Goal: Task Accomplishment & Management: Complete application form

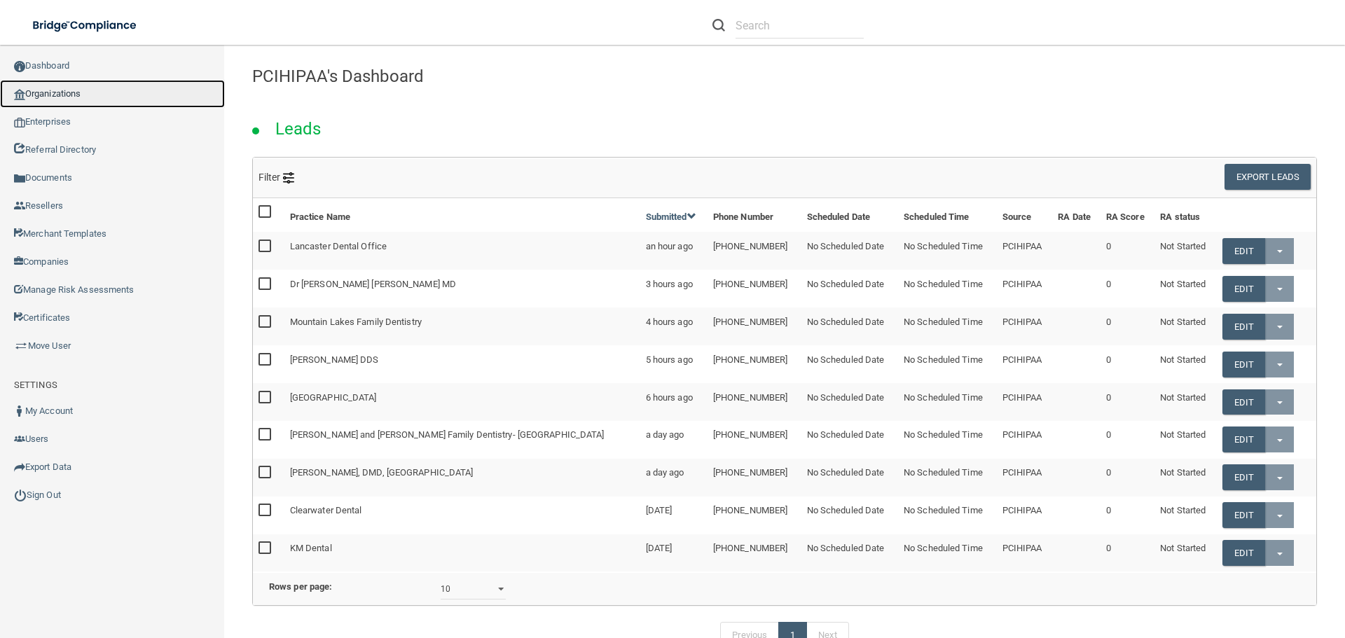
click at [60, 95] on link "Organizations" at bounding box center [112, 94] width 225 height 28
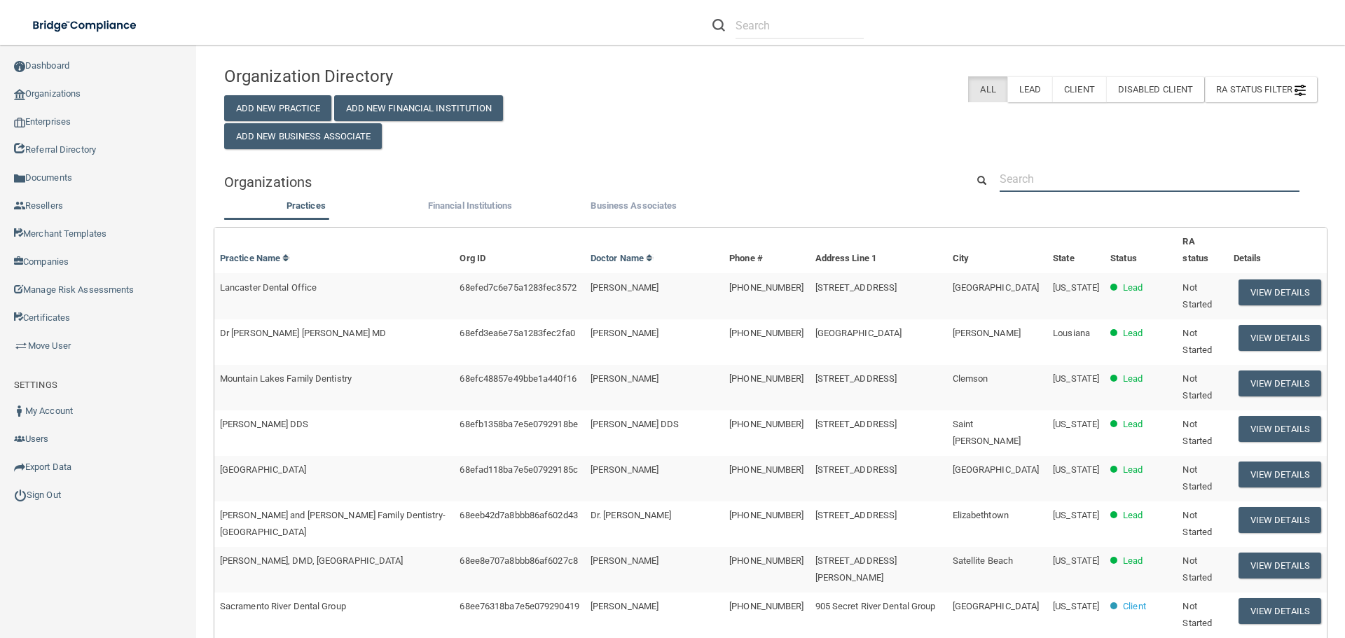
paste input "[PERSON_NAME] <[PERSON_NAME][EMAIL_ADDRESS][DOMAIN_NAME]>"
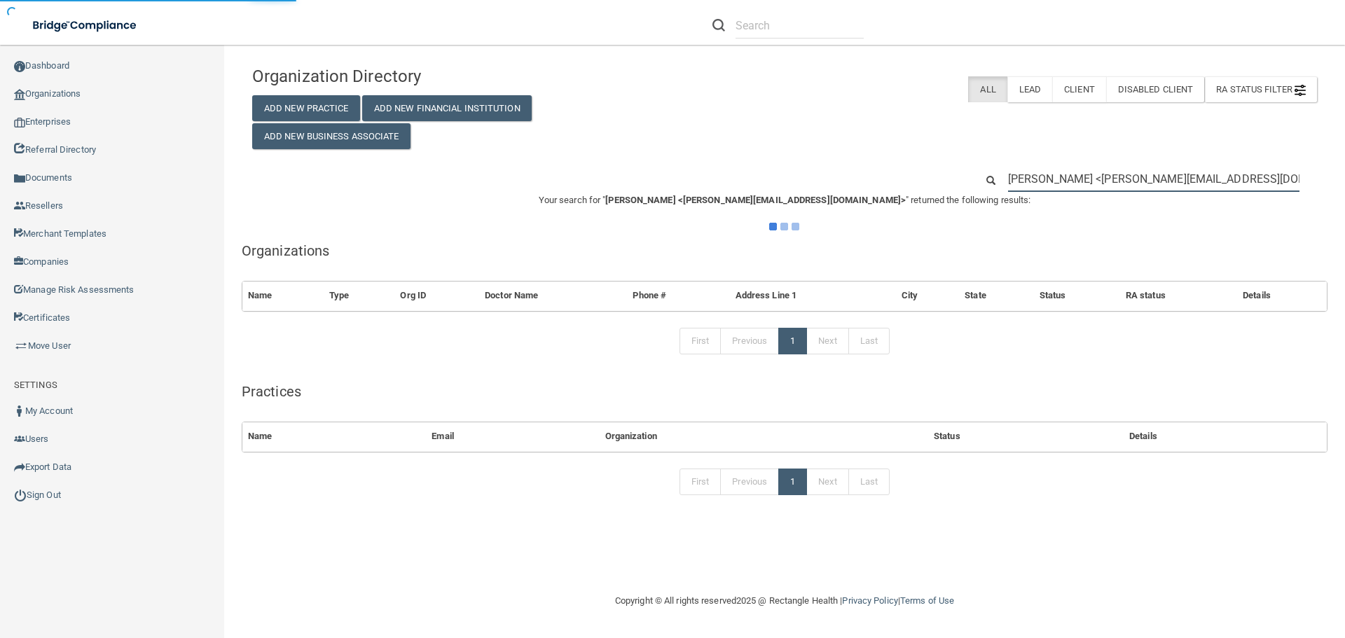
drag, startPoint x: 1104, startPoint y: 180, endPoint x: 925, endPoint y: 190, distance: 179.0
click at [925, 190] on div "[PERSON_NAME] <[PERSON_NAME][EMAIL_ADDRESS][DOMAIN_NAME]>" at bounding box center [785, 179] width 1086 height 26
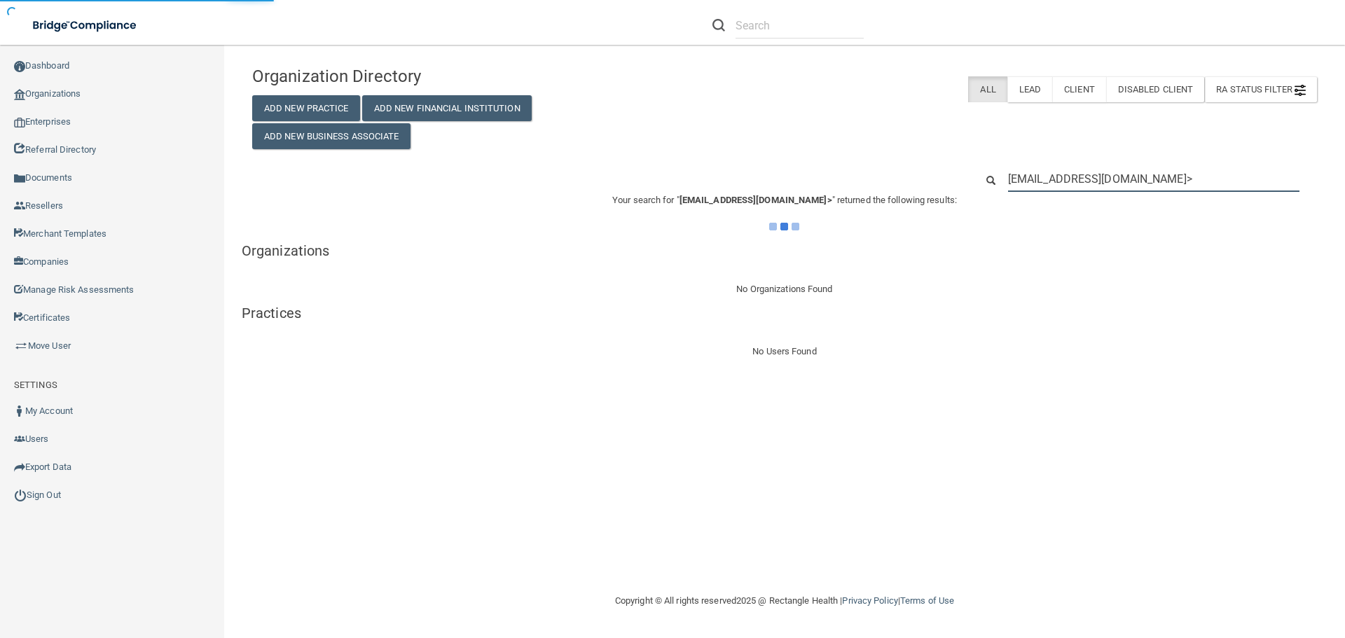
click at [1193, 170] on input "[EMAIL_ADDRESS][DOMAIN_NAME]>" at bounding box center [1154, 179] width 292 height 26
type input "[EMAIL_ADDRESS][DOMAIN_NAME]"
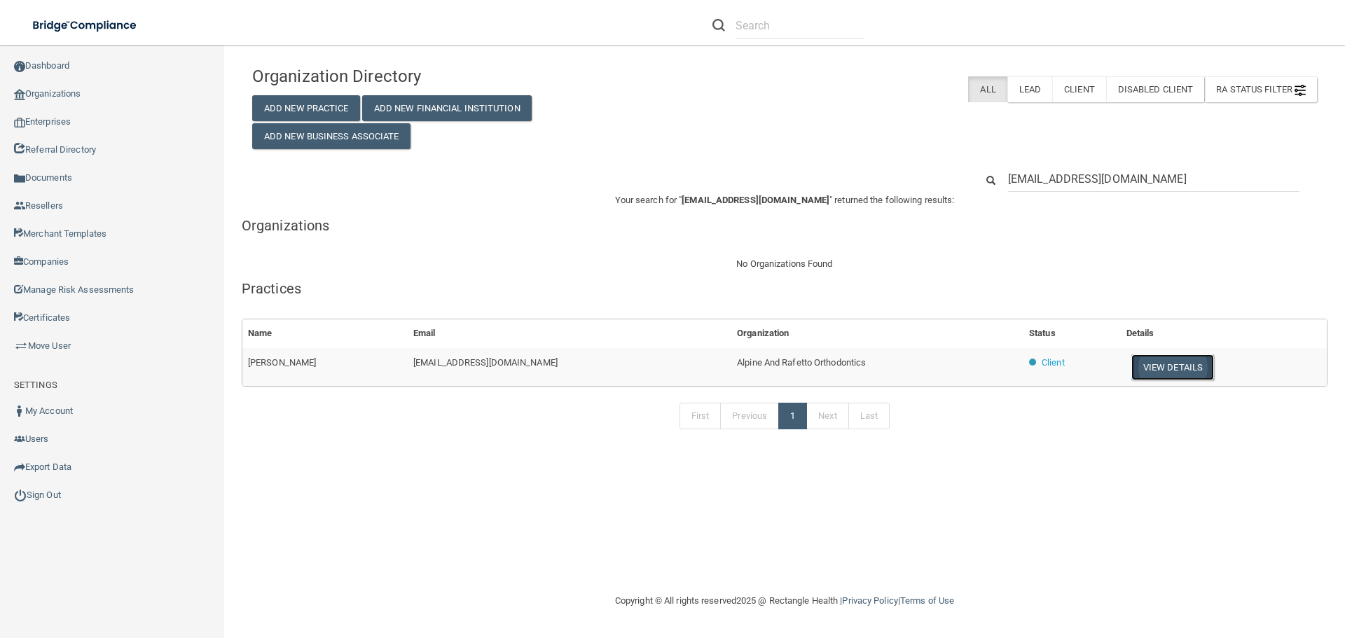
click at [1163, 364] on button "View Details" at bounding box center [1173, 368] width 83 height 26
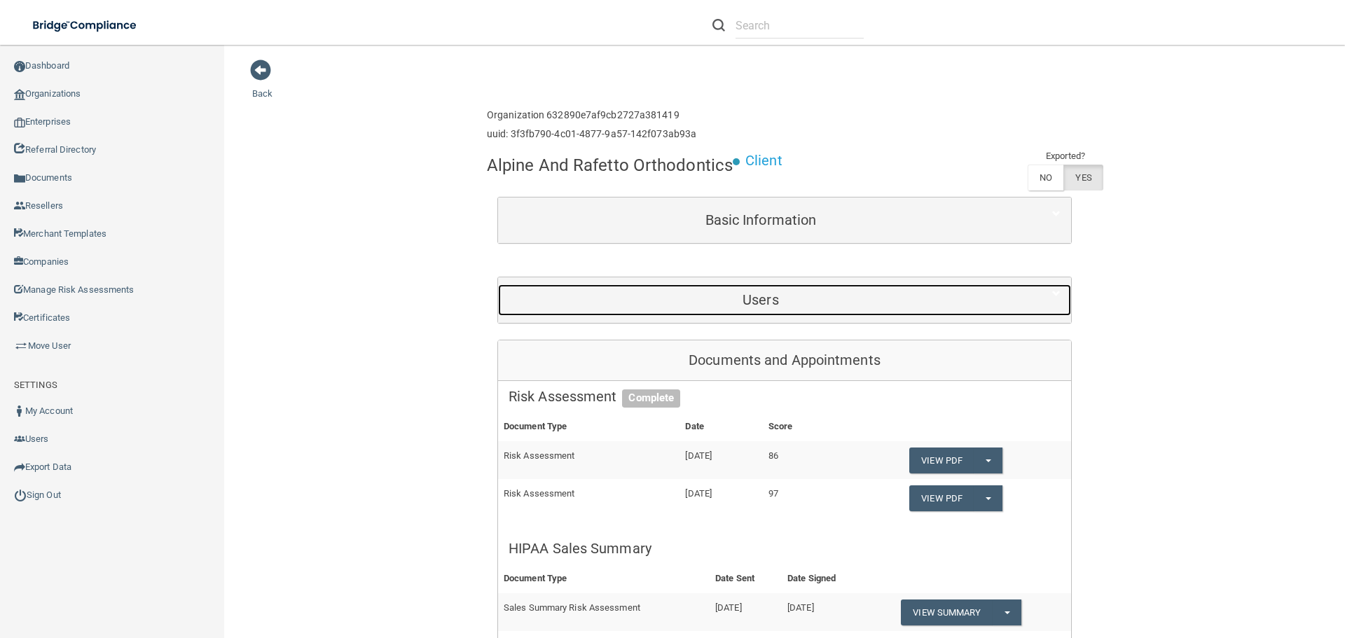
click at [775, 300] on h5 "Users" at bounding box center [761, 299] width 505 height 15
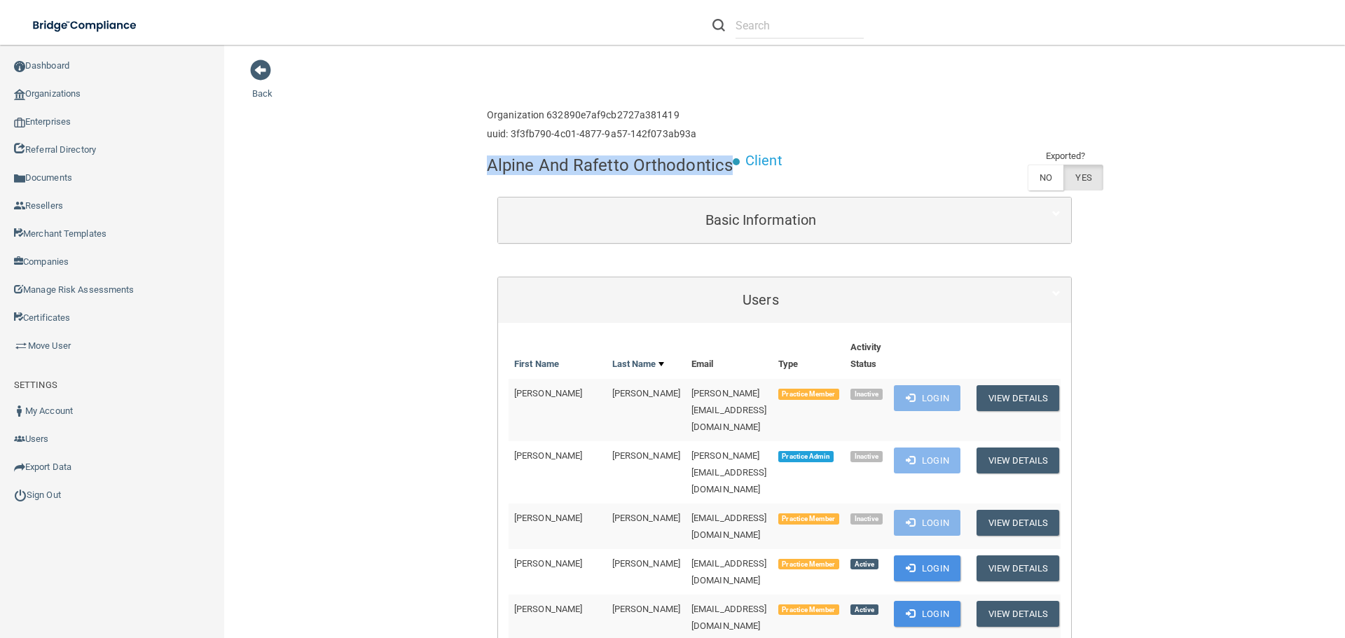
drag, startPoint x: 724, startPoint y: 164, endPoint x: 495, endPoint y: 168, distance: 228.5
click at [487, 166] on h4 "Alpine And Rafetto Orthodontics" at bounding box center [610, 165] width 246 height 18
copy h4 "Alpine And Rafetto Orthodontics"
drag, startPoint x: 425, startPoint y: 181, endPoint x: 338, endPoint y: 15, distance: 187.8
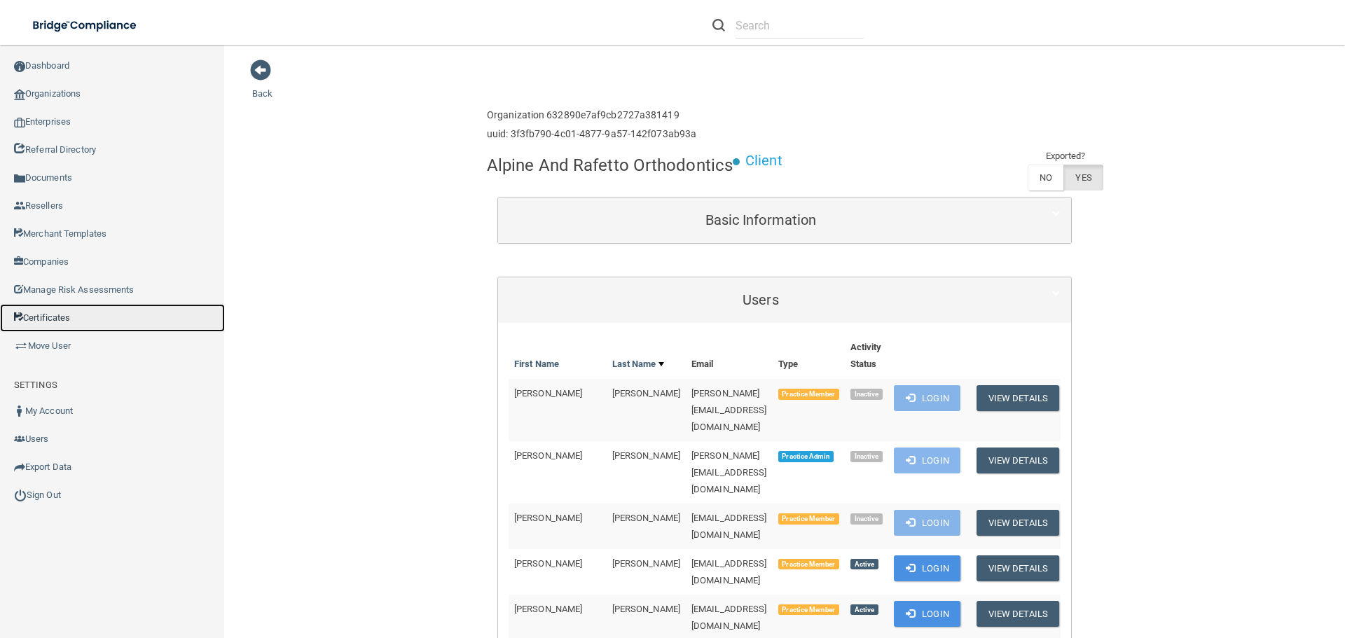
click at [70, 313] on link "Certificates" at bounding box center [112, 318] width 225 height 28
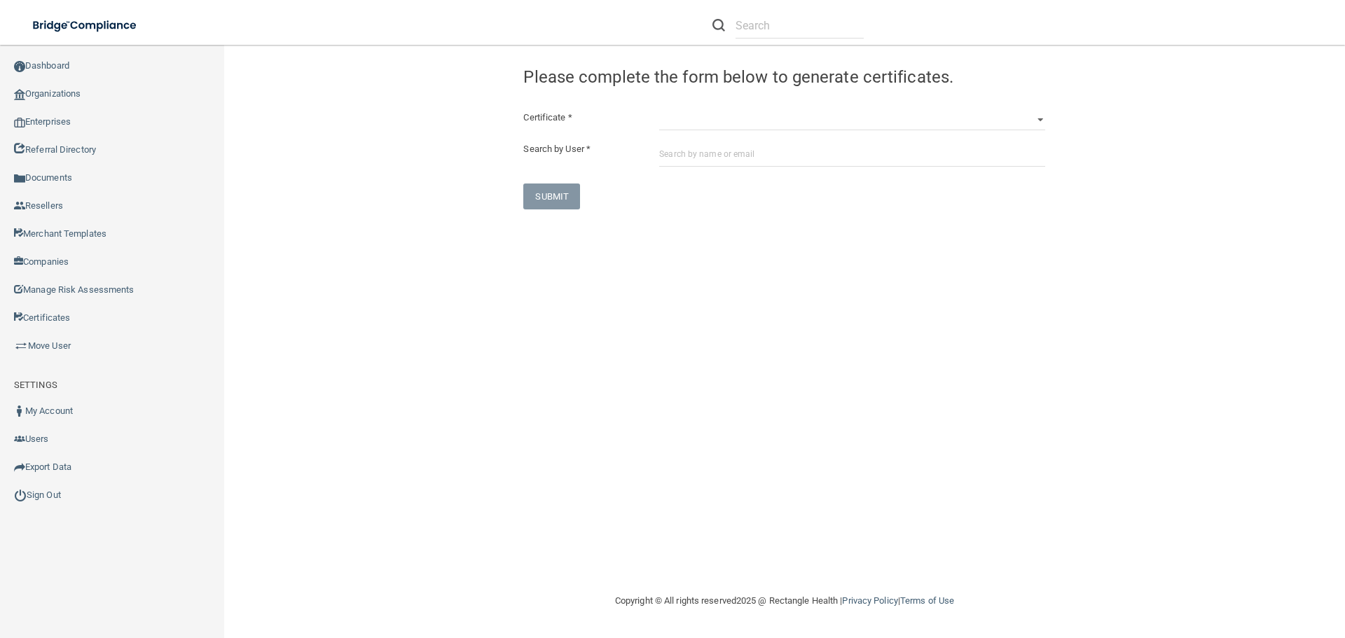
click at [658, 125] on div "HIPAA Officer Certification Training OSHA Bloodborne Pathogens OSHA [MEDICAL_DA…" at bounding box center [852, 119] width 407 height 21
click at [691, 113] on select "HIPAA Officer Certification Training OSHA Bloodborne Pathogens OSHA [MEDICAL_DA…" at bounding box center [852, 119] width 386 height 21
click at [626, 165] on div "Search by User *" at bounding box center [784, 154] width 543 height 26
click at [716, 156] on input "text" at bounding box center [852, 154] width 386 height 26
click at [744, 156] on input "[PERSON_NAME]" at bounding box center [852, 154] width 386 height 26
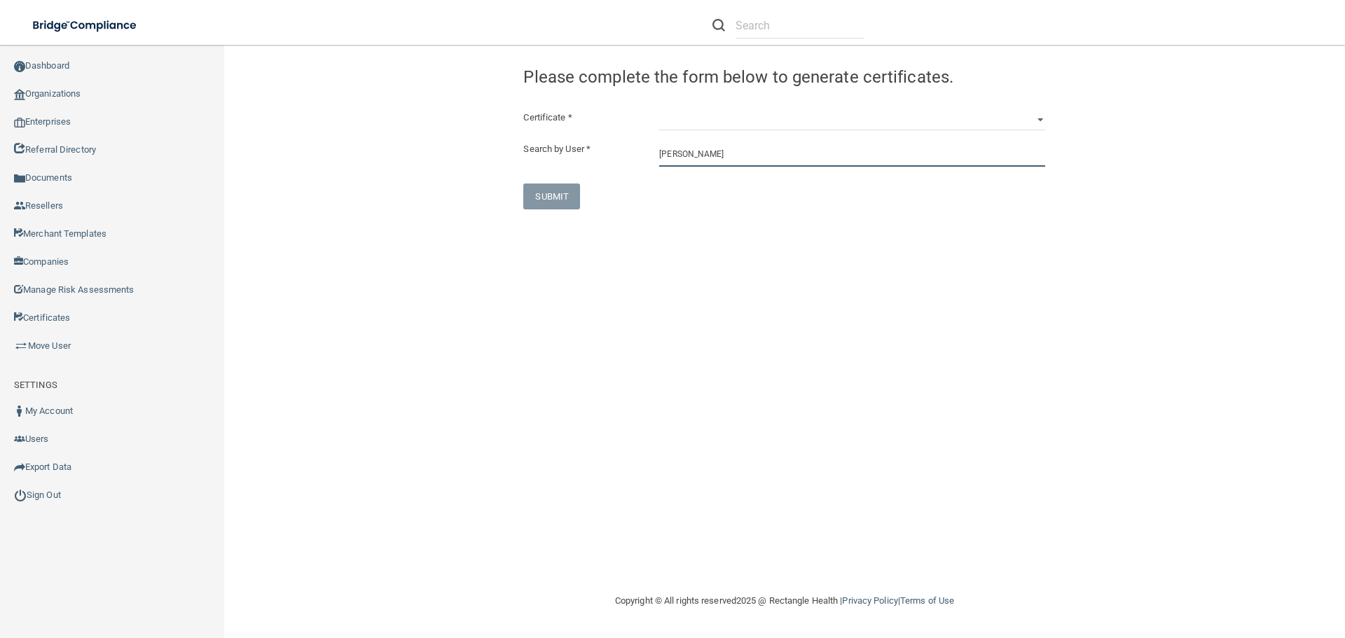
click at [744, 156] on input "[PERSON_NAME]" at bounding box center [852, 154] width 386 height 26
type input "[PERSON_NAME]"
click at [748, 153] on input "[PERSON_NAME]" at bounding box center [852, 154] width 386 height 26
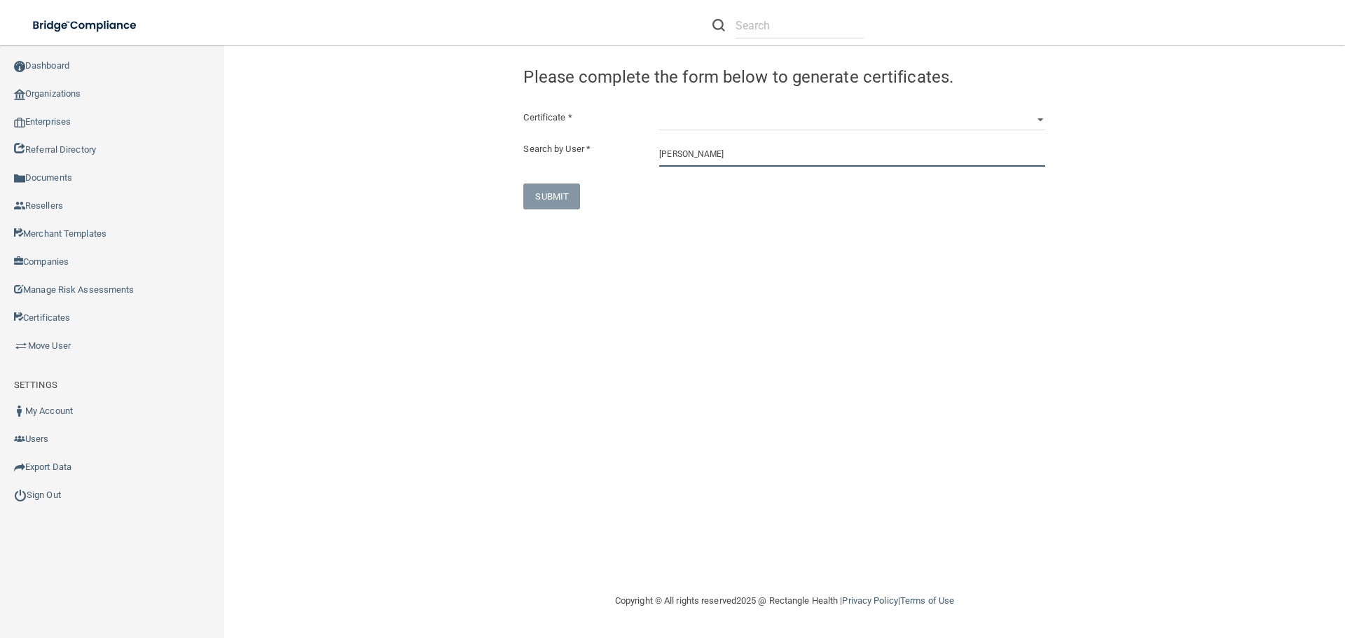
drag, startPoint x: 745, startPoint y: 154, endPoint x: 683, endPoint y: 160, distance: 62.0
click at [683, 160] on input "[PERSON_NAME]" at bounding box center [852, 154] width 386 height 26
paste input "Alpine and Rafetto Orthodontics"
type input "Alpine and Rafetto Orthodontics"
click at [832, 161] on input "Alpine and Rafetto Orthodontics" at bounding box center [852, 154] width 386 height 26
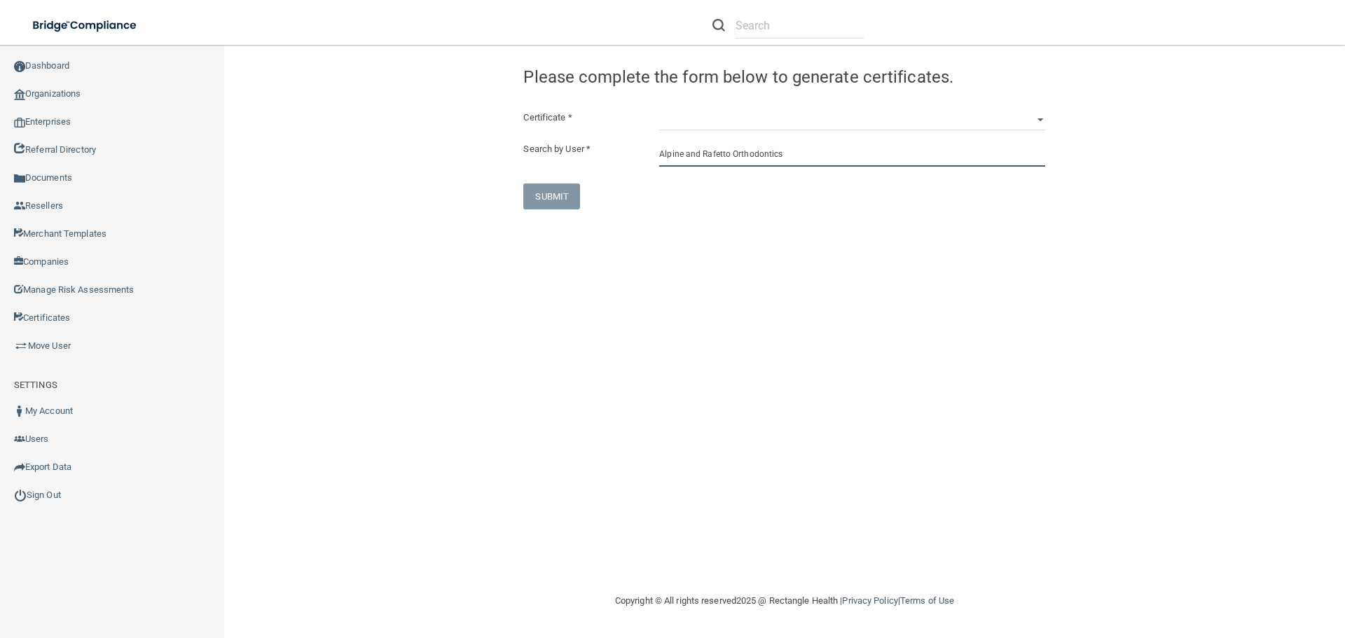
drag, startPoint x: 799, startPoint y: 156, endPoint x: 652, endPoint y: 156, distance: 147.2
click at [652, 156] on div "Alpine and Rafetto Orthodontics" at bounding box center [852, 154] width 407 height 26
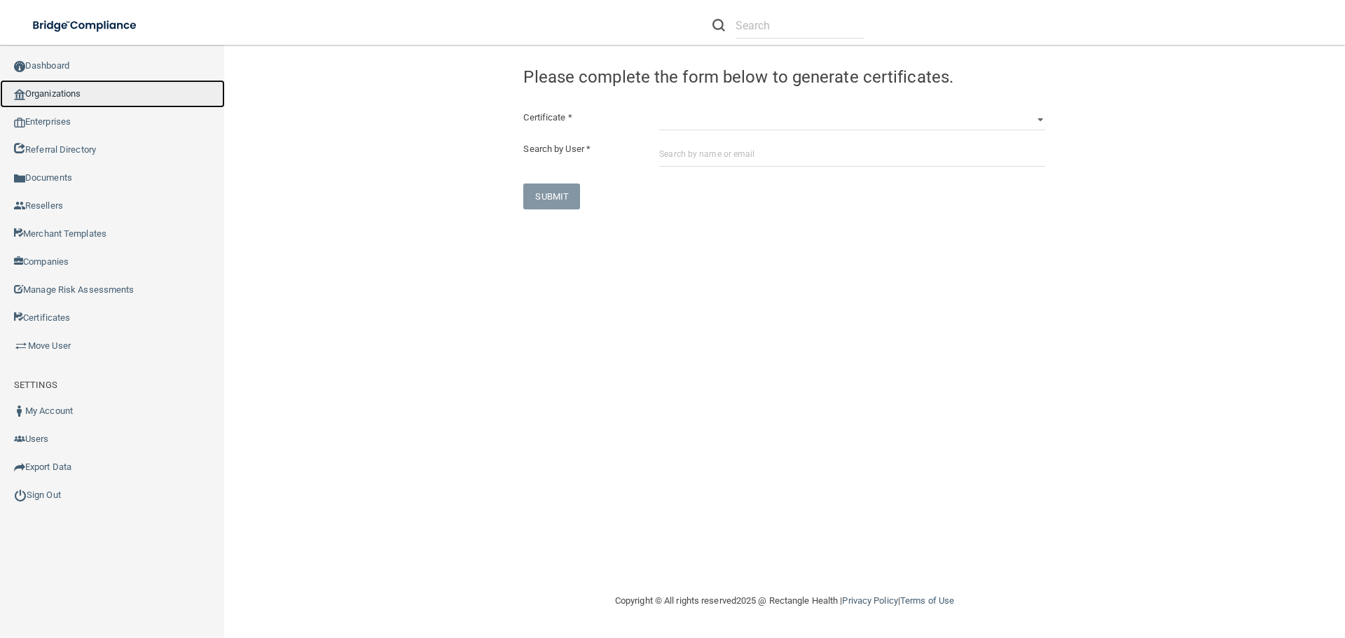
click at [41, 93] on link "Organizations" at bounding box center [112, 94] width 225 height 28
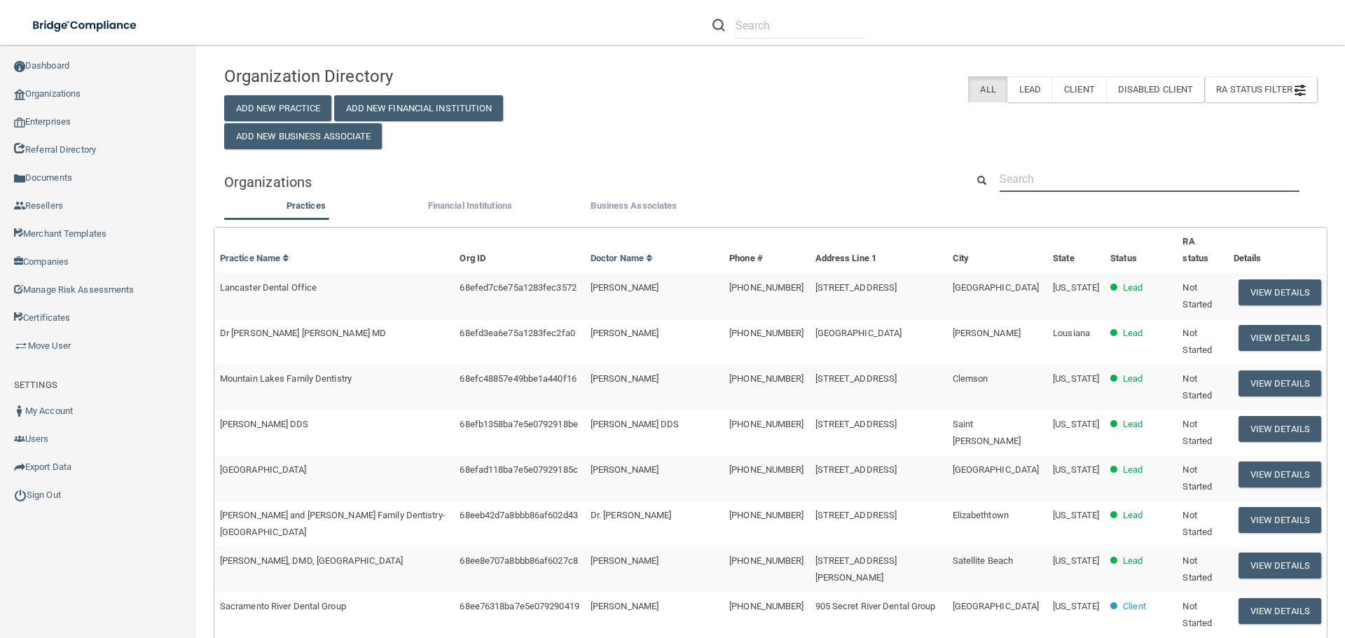
click at [1035, 171] on input "text" at bounding box center [1150, 179] width 300 height 26
paste input "Alpine and Rafetto Orthodontics"
type input "Alpine and Rafetto Orthodontics"
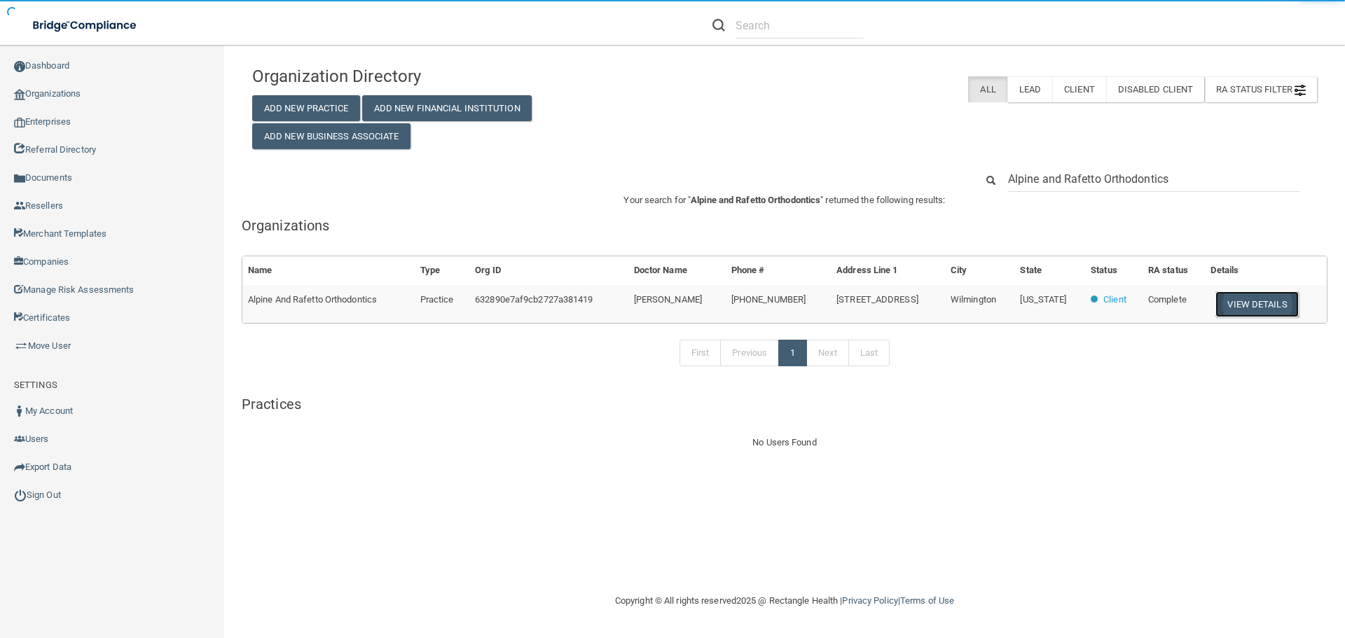
click at [1248, 310] on button "View Details" at bounding box center [1257, 305] width 83 height 26
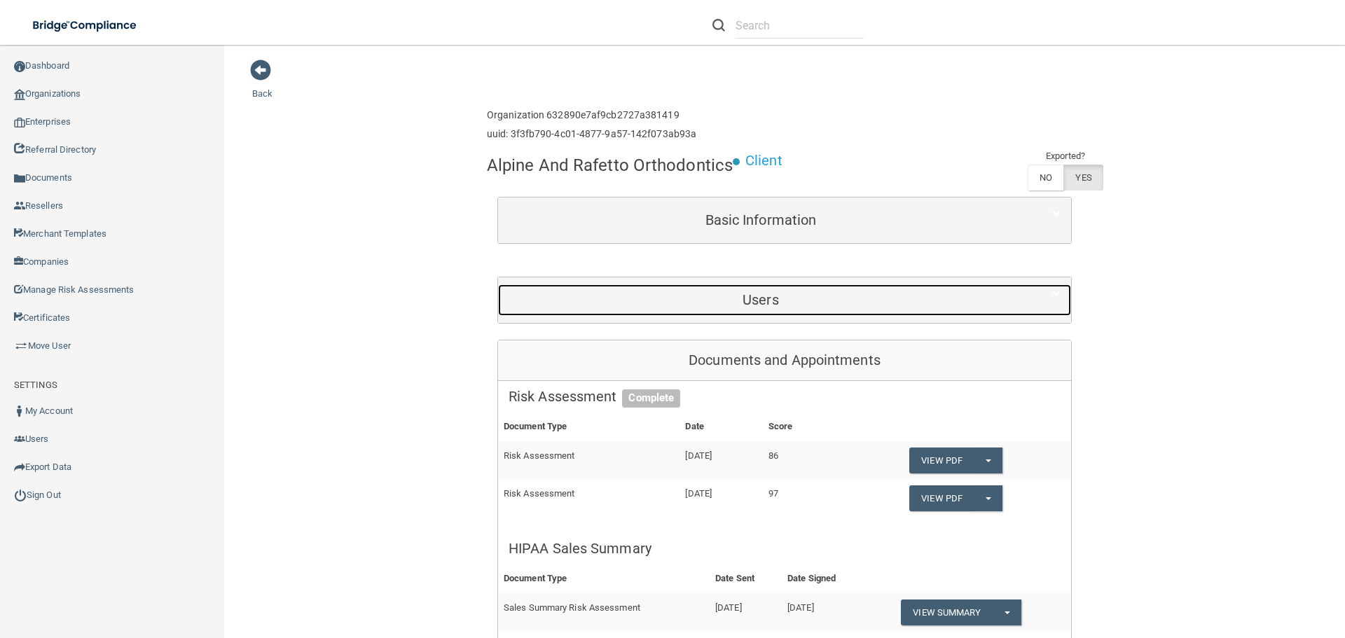
click at [755, 312] on div "Users" at bounding box center [761, 300] width 526 height 32
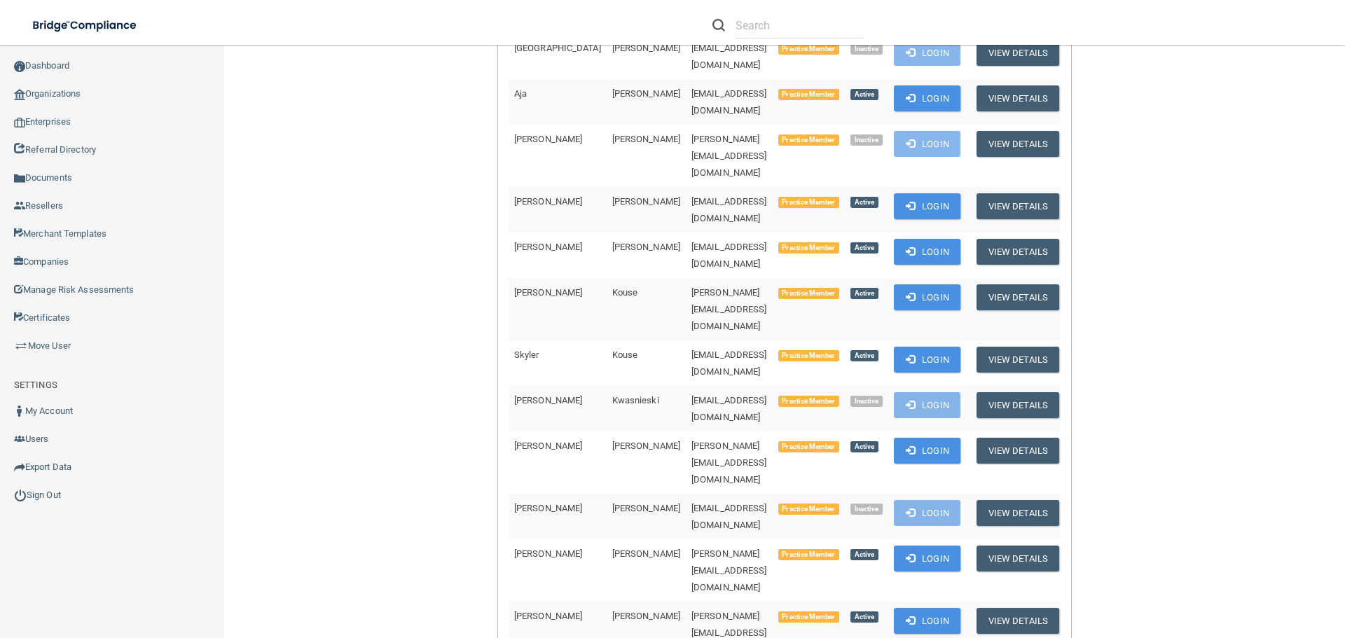
scroll to position [1261, 0]
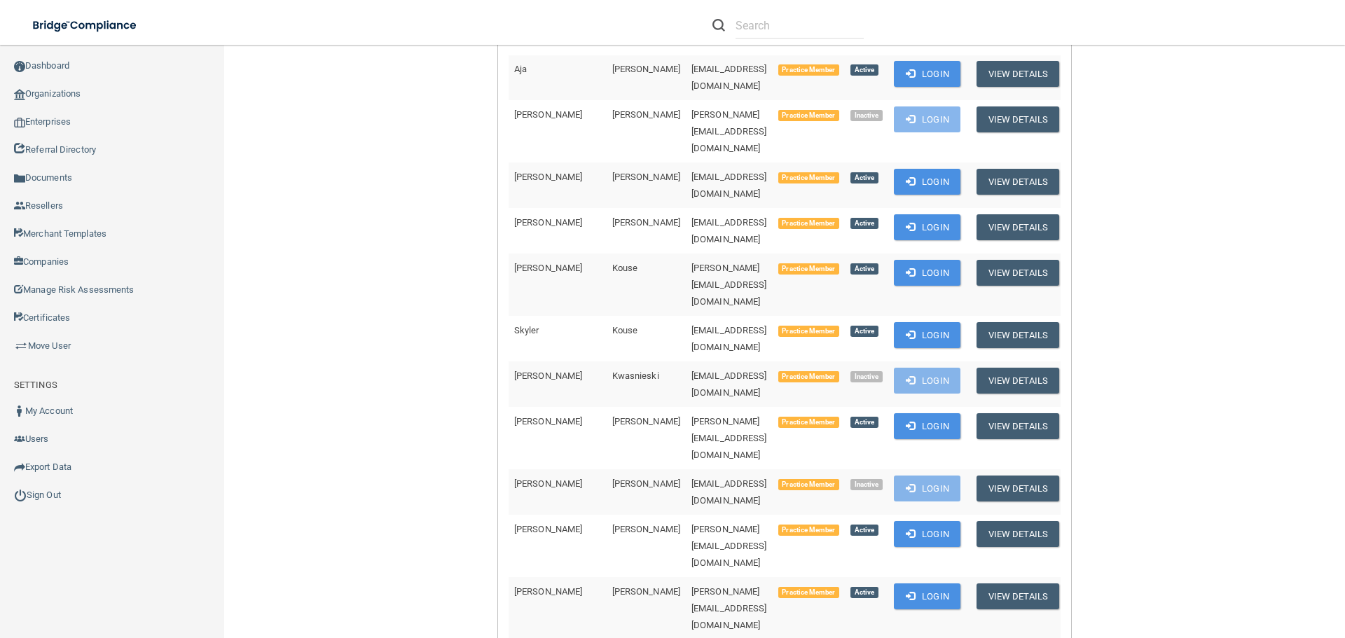
drag, startPoint x: 717, startPoint y: 357, endPoint x: 623, endPoint y: 357, distance: 93.9
copy span "[PERSON_NAME][EMAIL_ADDRESS][DOMAIN_NAME]"
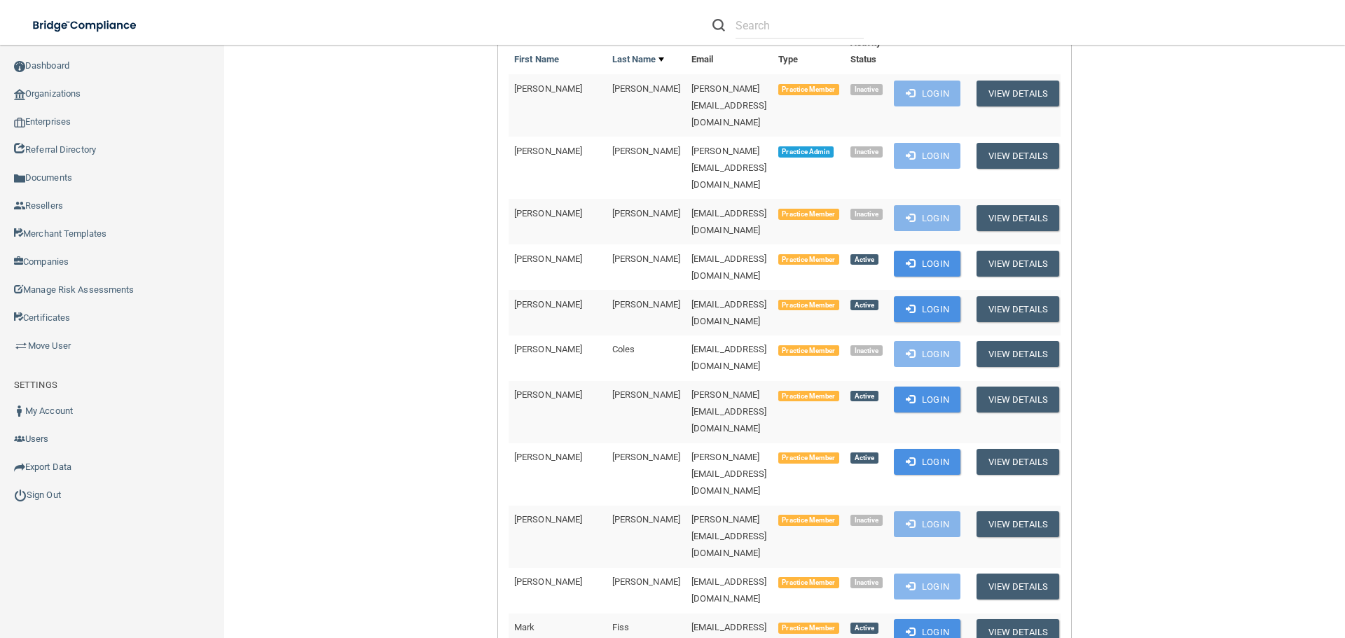
scroll to position [280, 0]
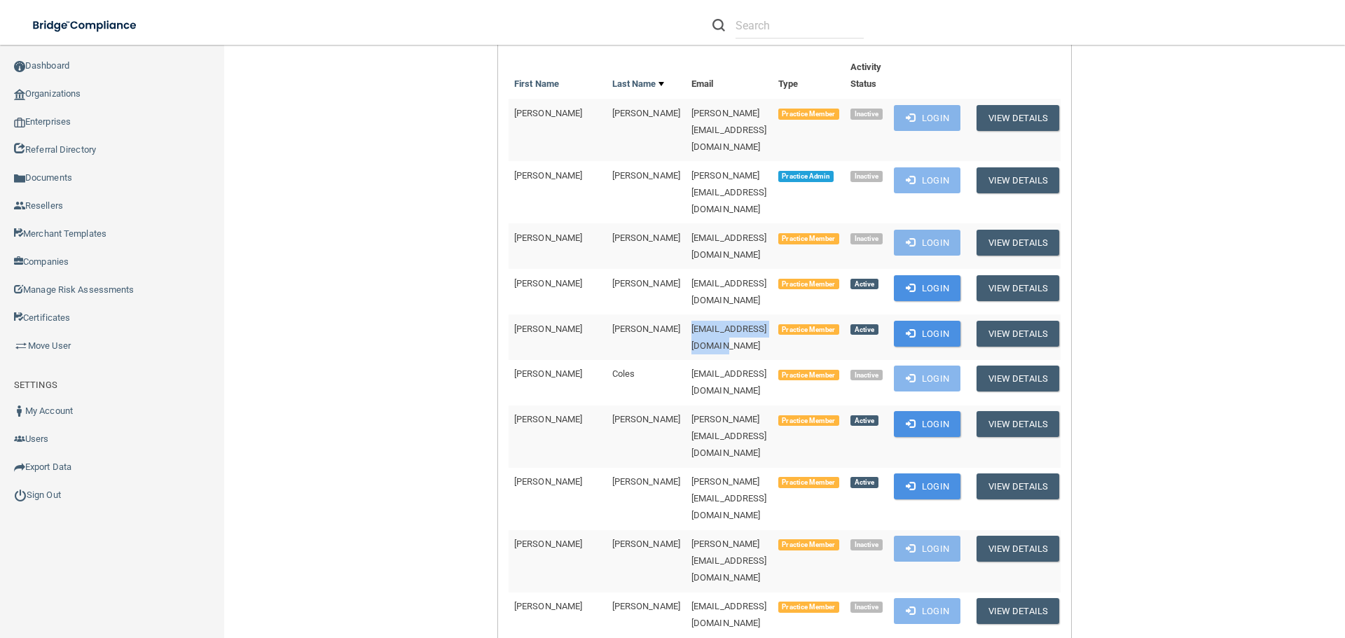
drag, startPoint x: 739, startPoint y: 266, endPoint x: 631, endPoint y: 266, distance: 107.9
click at [686, 315] on td "[EMAIL_ADDRESS][DOMAIN_NAME]" at bounding box center [729, 338] width 87 height 46
copy span "[EMAIL_ADDRESS][DOMAIN_NAME]"
click at [686, 315] on td "[EMAIL_ADDRESS][DOMAIN_NAME]" at bounding box center [729, 338] width 87 height 46
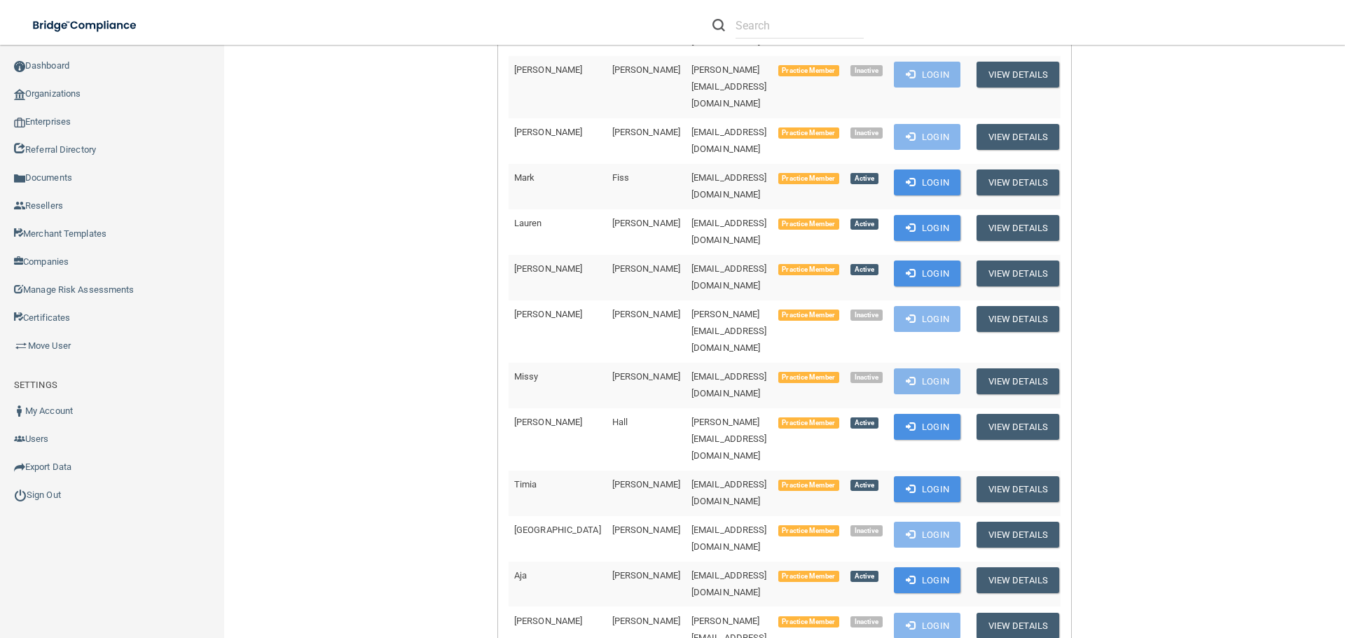
scroll to position [771, 0]
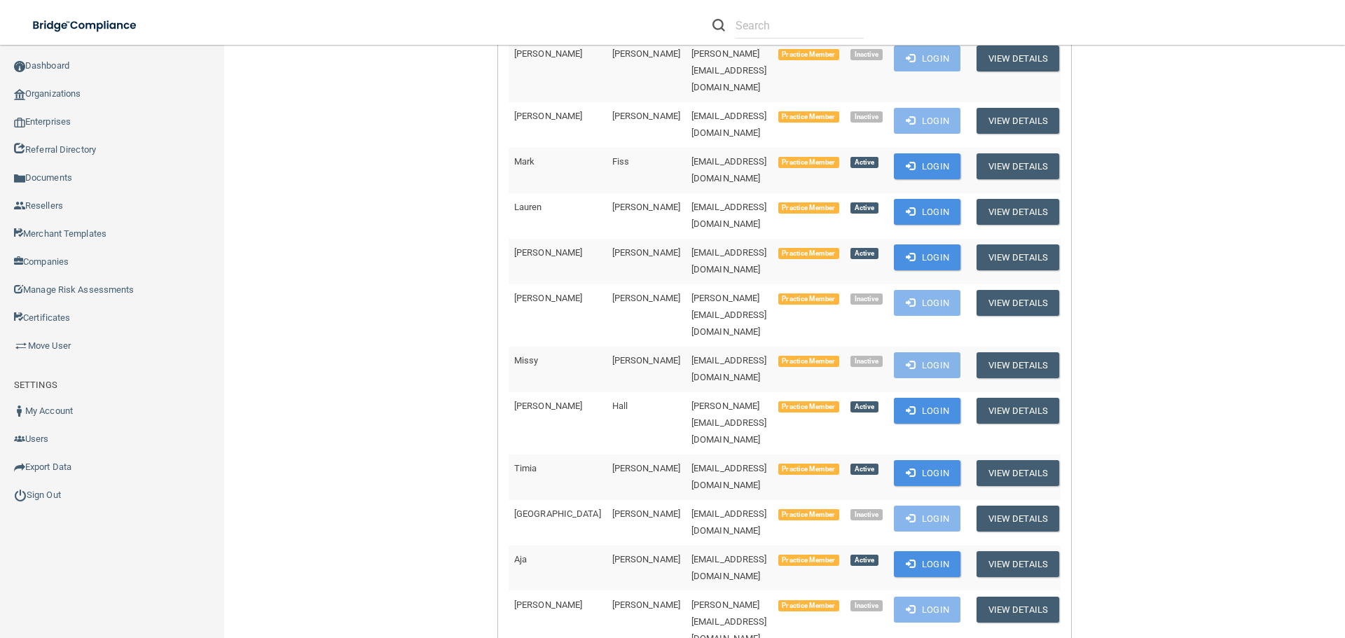
drag, startPoint x: 732, startPoint y: 461, endPoint x: 618, endPoint y: 462, distance: 113.5
copy span "[PERSON_NAME][EMAIL_ADDRESS][DOMAIN_NAME]"
click at [53, 311] on link "Certificates" at bounding box center [112, 318] width 225 height 28
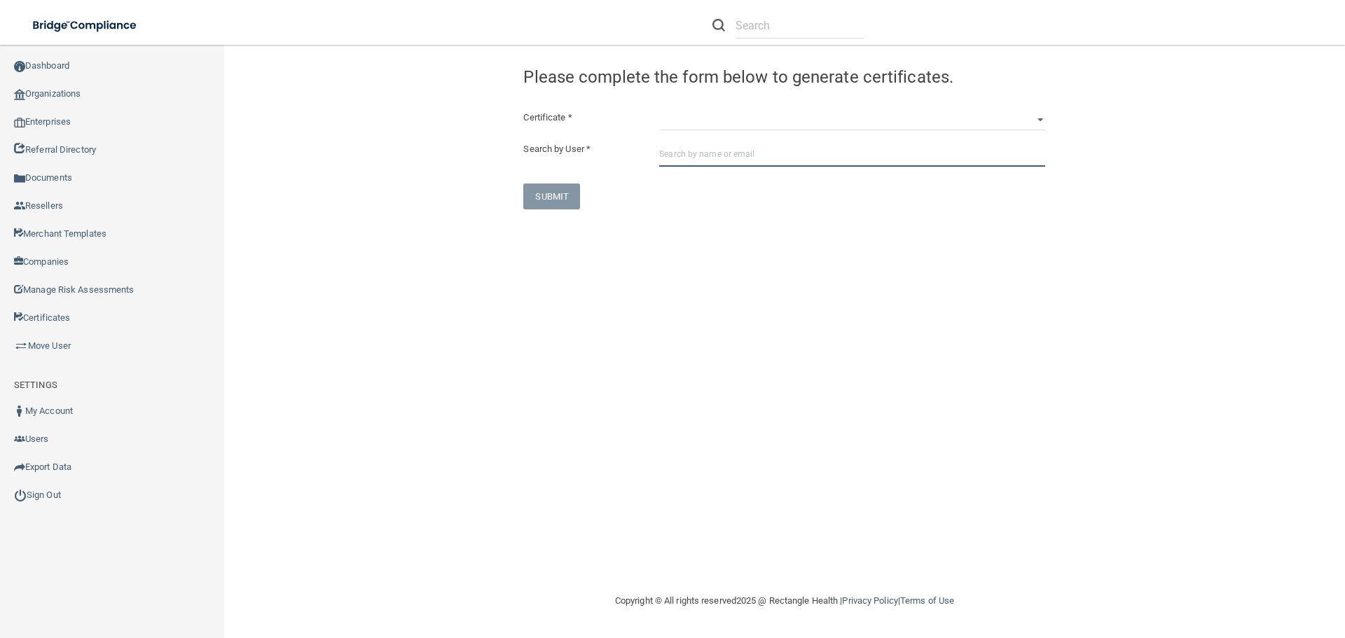
click at [725, 150] on input "text" at bounding box center [852, 154] width 386 height 26
paste input "[PERSON_NAME][EMAIL_ADDRESS][DOMAIN_NAME]"
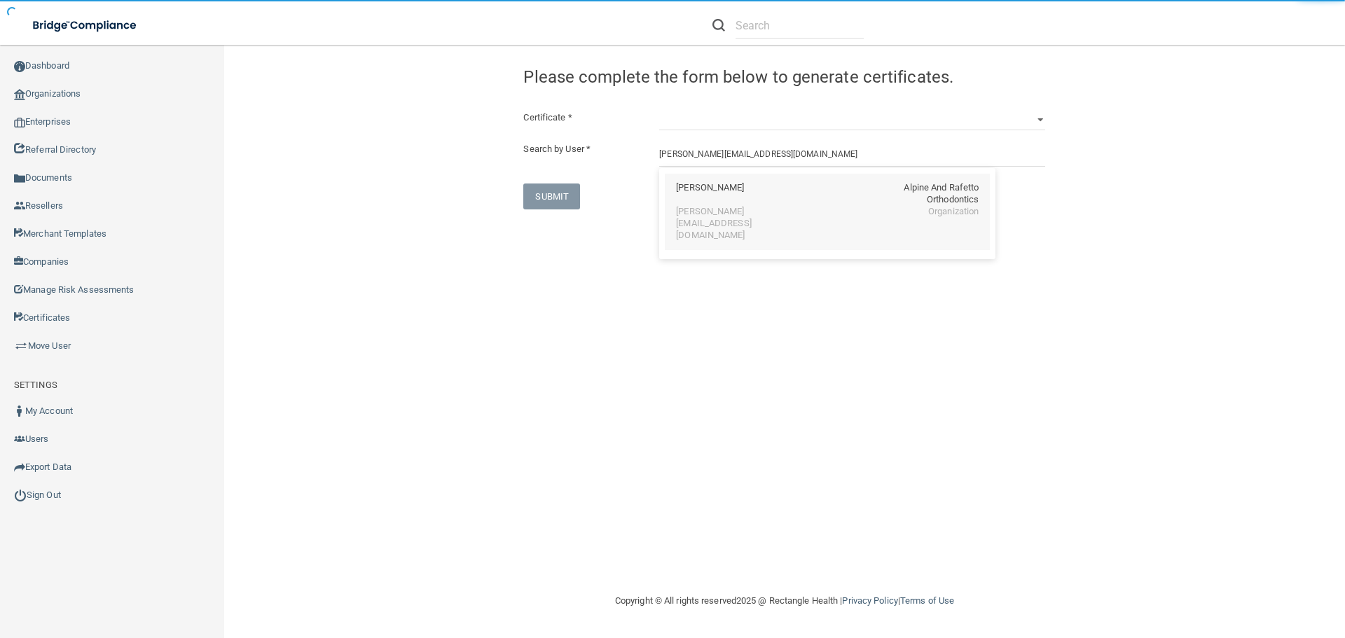
click at [762, 192] on div "[PERSON_NAME] Alpine And Rafetto Orthodontics" at bounding box center [827, 194] width 303 height 24
type input "[PERSON_NAME]"
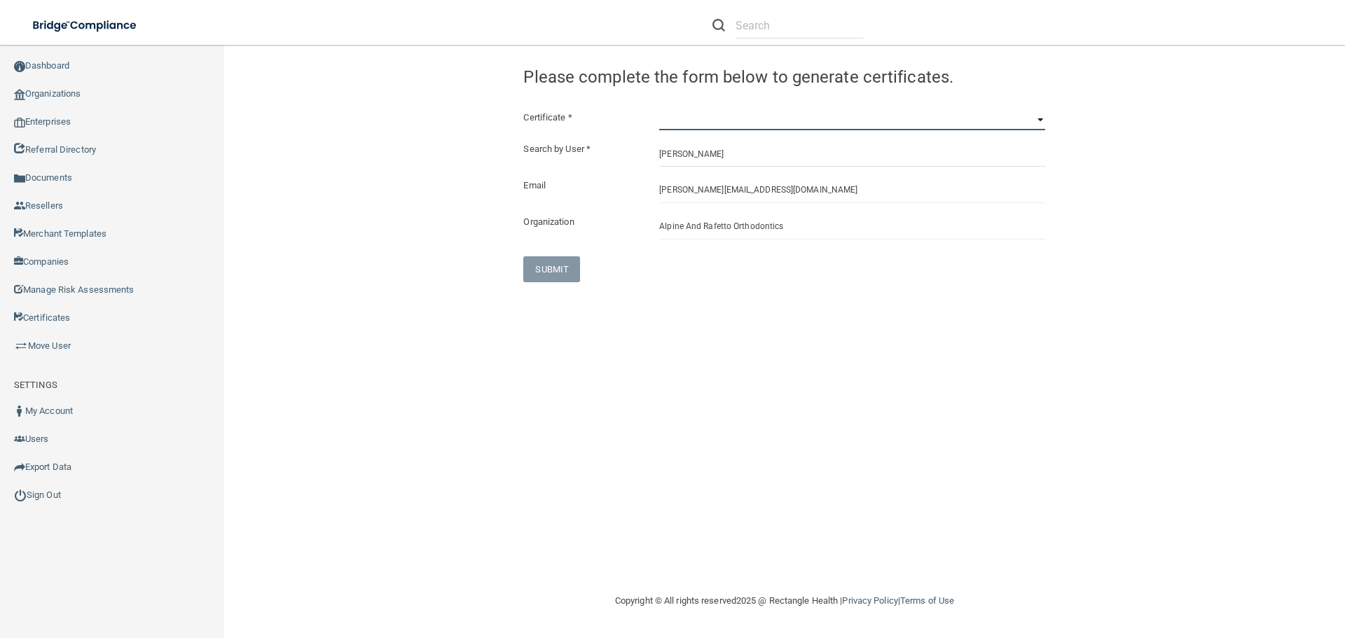
click at [727, 127] on select "HIPAA Officer Certification Training OSHA Bloodborne Pathogens OSHA [MEDICAL_DA…" at bounding box center [852, 119] width 386 height 21
select select "6"
click at [659, 109] on select "HIPAA Officer Certification Training OSHA Bloodborne Pathogens OSHA [MEDICAL_DA…" at bounding box center [852, 119] width 386 height 21
click at [563, 273] on button "SUBMIT" at bounding box center [551, 269] width 57 height 26
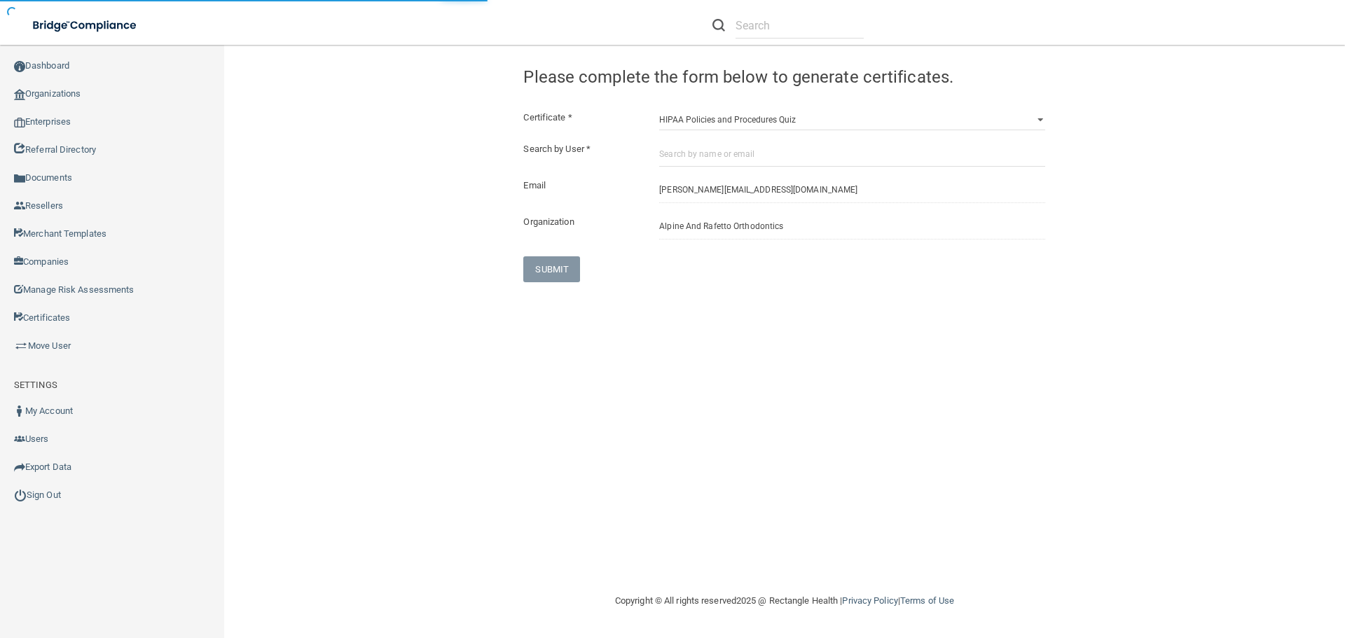
select select "?"
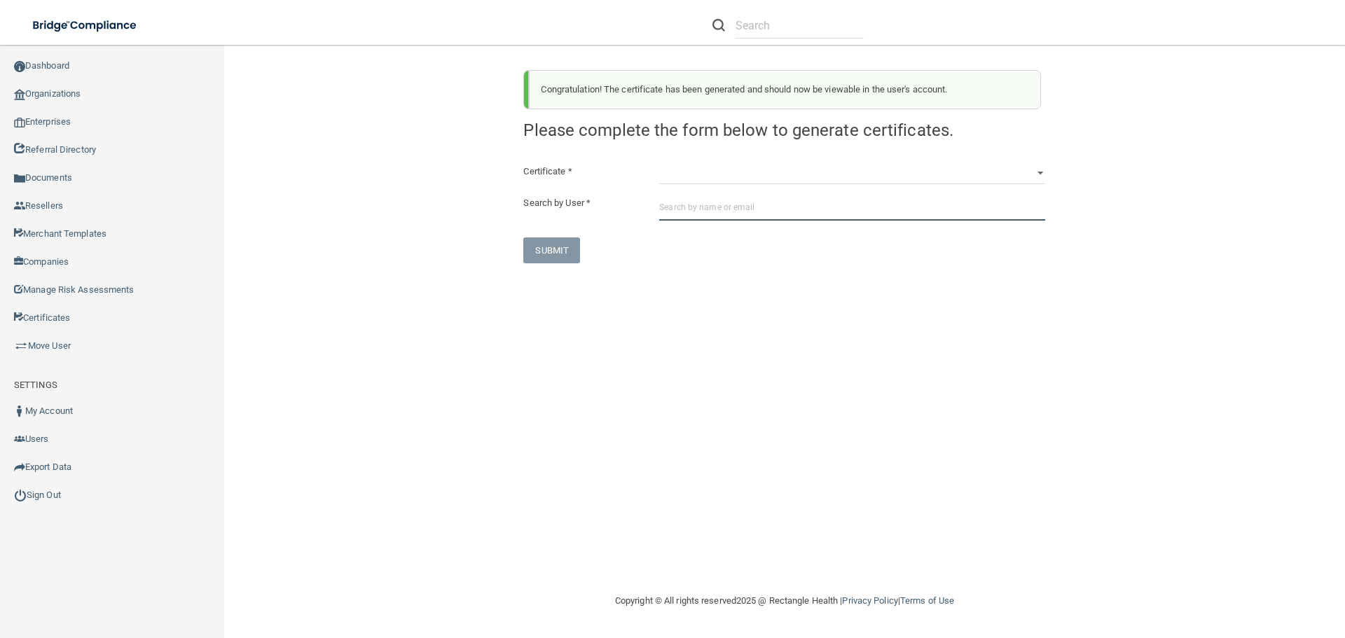
paste input "[PERSON_NAME][EMAIL_ADDRESS][DOMAIN_NAME]"
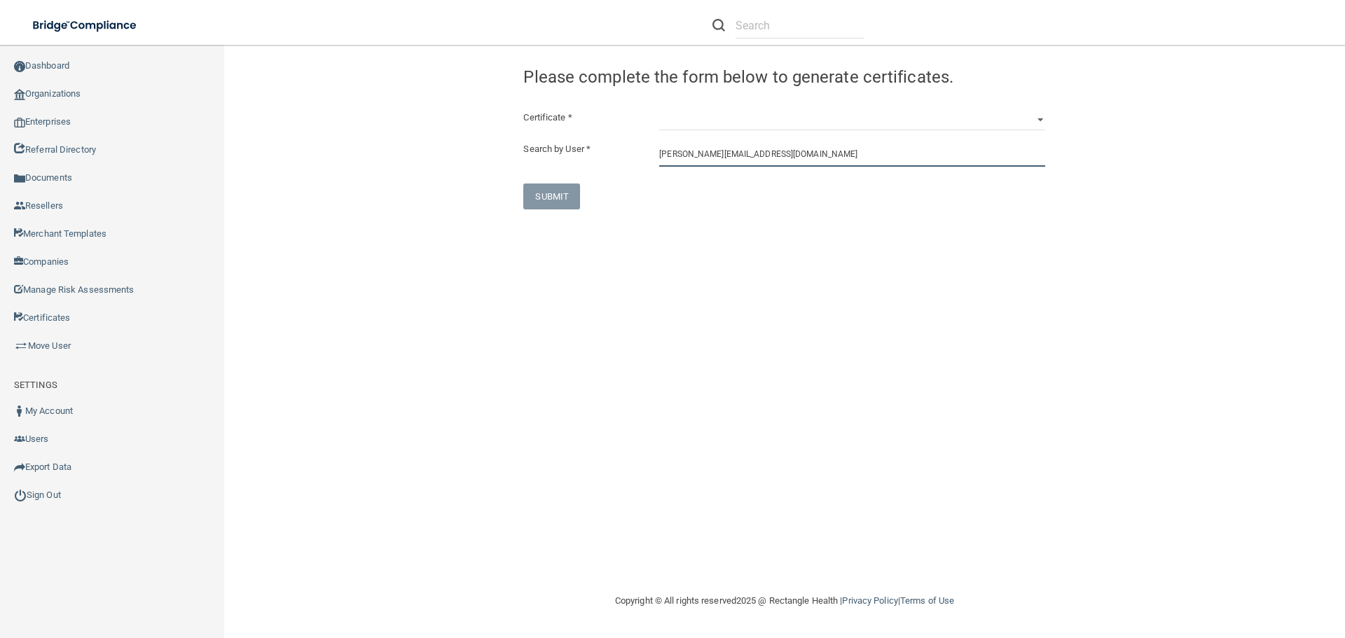
click at [779, 160] on input "[PERSON_NAME][EMAIL_ADDRESS][DOMAIN_NAME]" at bounding box center [852, 154] width 386 height 26
click at [733, 193] on div "[PERSON_NAME]" at bounding box center [710, 194] width 68 height 24
type input "[PERSON_NAME]"
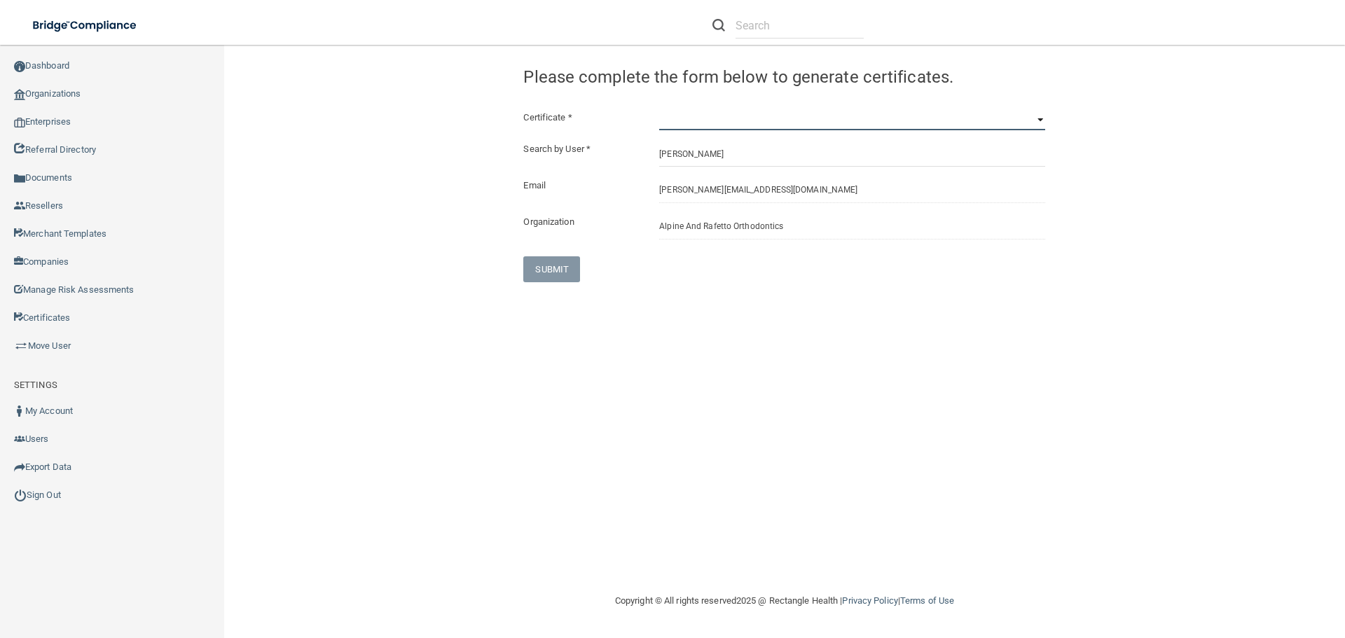
click at [715, 122] on select "HIPAA Officer Certification Training OSHA Bloodborne Pathogens OSHA [MEDICAL_DA…" at bounding box center [852, 119] width 386 height 21
select select "5"
click at [659, 109] on select "HIPAA Officer Certification Training OSHA Bloodborne Pathogens OSHA [MEDICAL_DA…" at bounding box center [852, 119] width 386 height 21
click at [577, 272] on button "SUBMIT" at bounding box center [551, 269] width 57 height 26
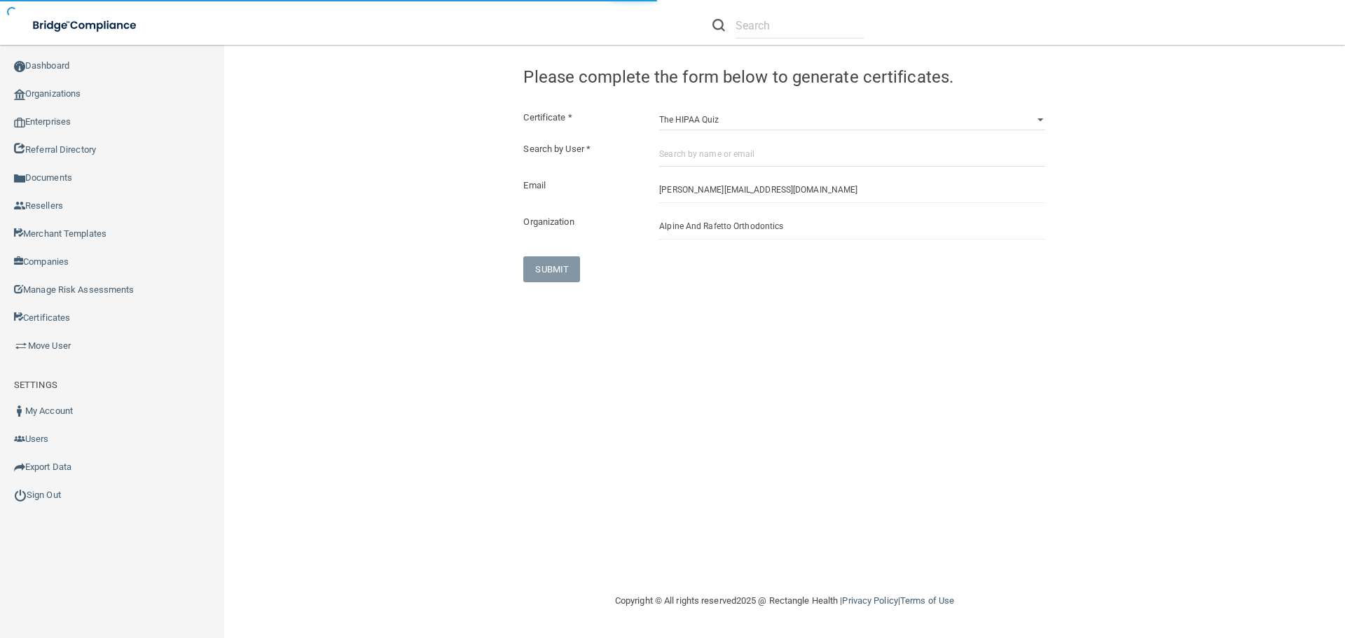
select select "?"
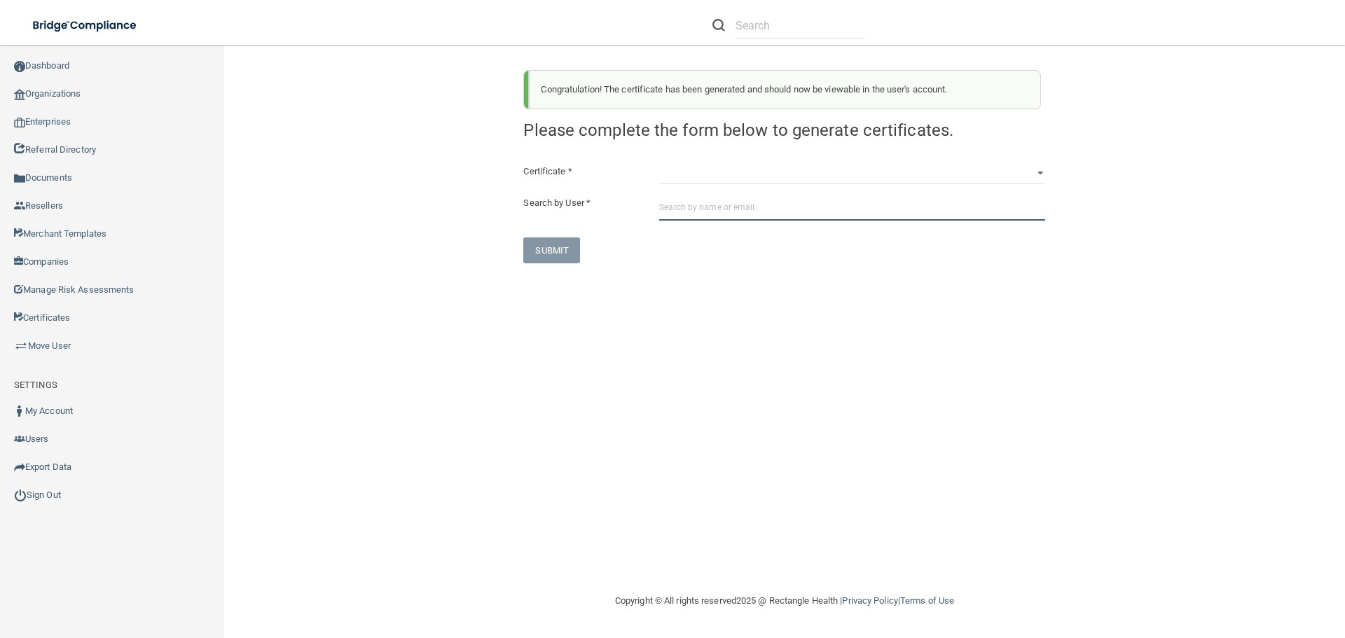
paste input "[PERSON_NAME][EMAIL_ADDRESS][DOMAIN_NAME]"
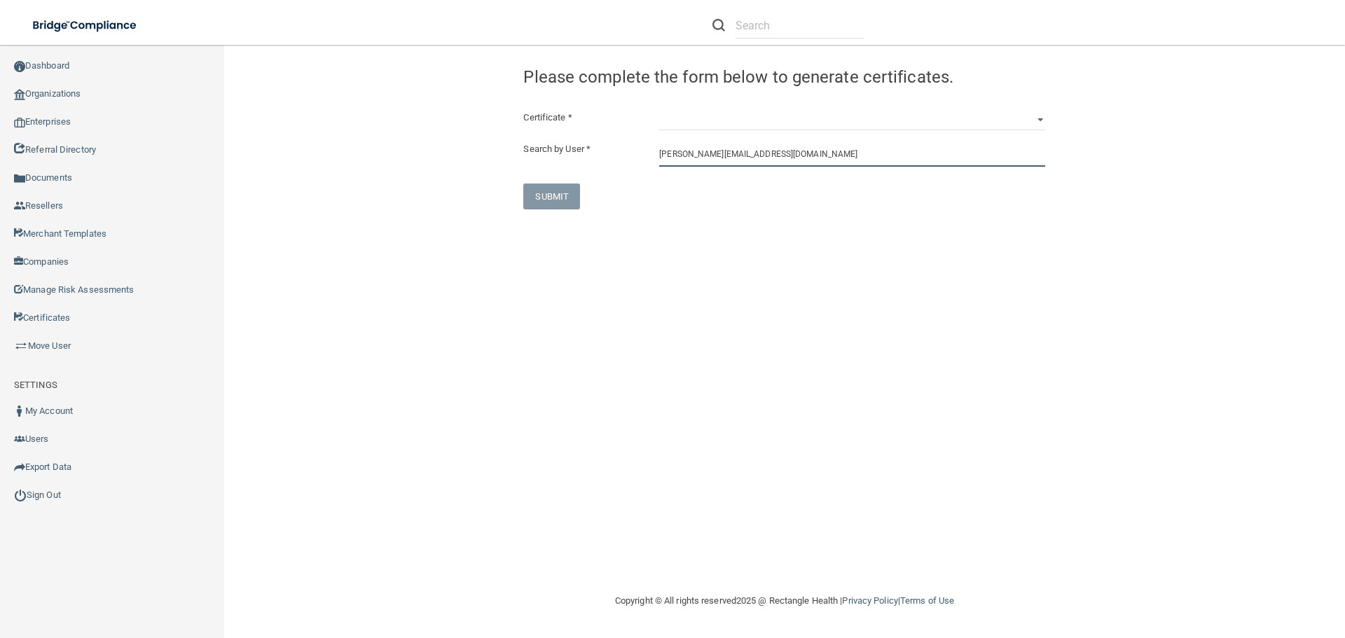
click at [769, 159] on input "[PERSON_NAME][EMAIL_ADDRESS][DOMAIN_NAME]" at bounding box center [852, 154] width 386 height 26
click at [736, 200] on div "[PERSON_NAME]" at bounding box center [710, 194] width 68 height 24
type input "[PERSON_NAME]"
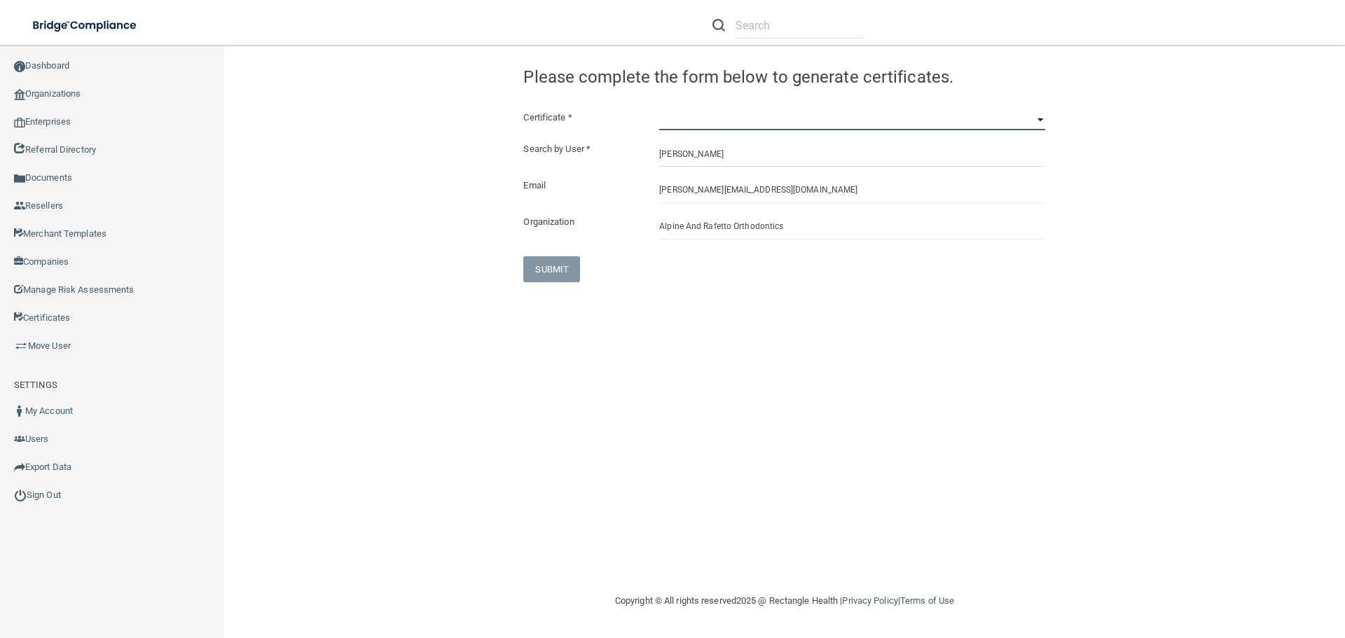
click at [711, 123] on select "HIPAA Officer Certification Training OSHA Bloodborne Pathogens OSHA [MEDICAL_DA…" at bounding box center [852, 119] width 386 height 21
select select "7"
click at [659, 109] on select "HIPAA Officer Certification Training OSHA Bloodborne Pathogens OSHA [MEDICAL_DA…" at bounding box center [852, 119] width 386 height 21
click at [560, 266] on button "SUBMIT" at bounding box center [551, 269] width 57 height 26
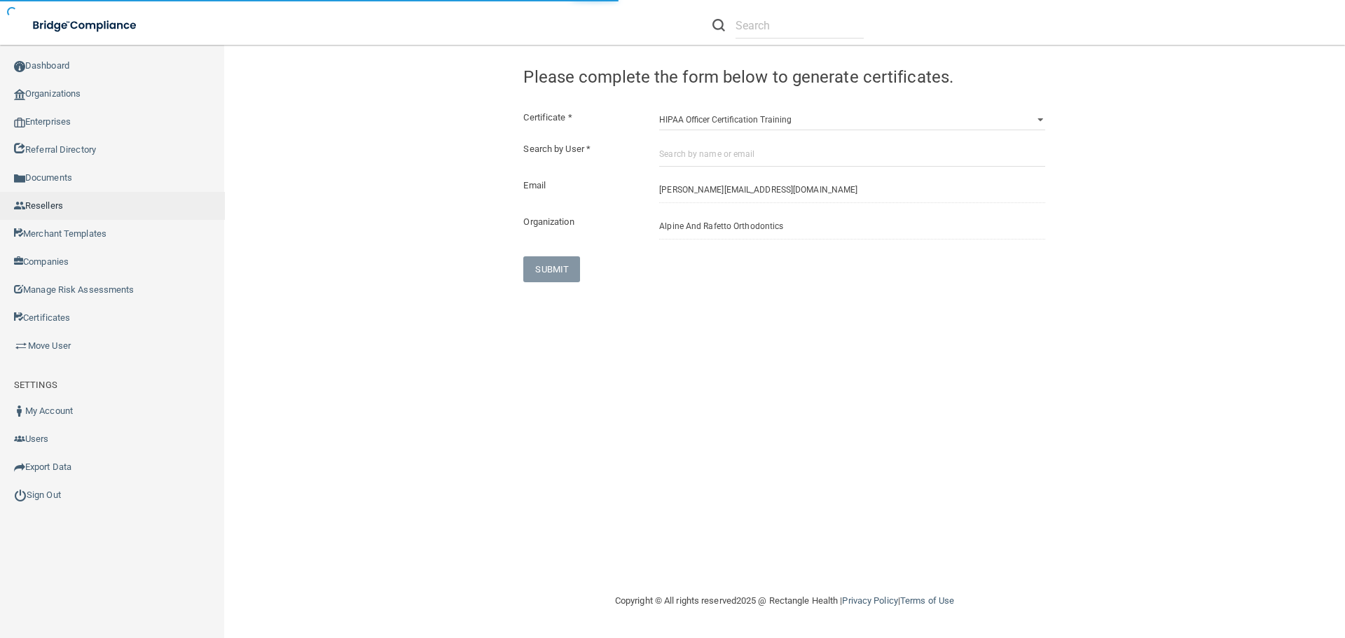
select select "?"
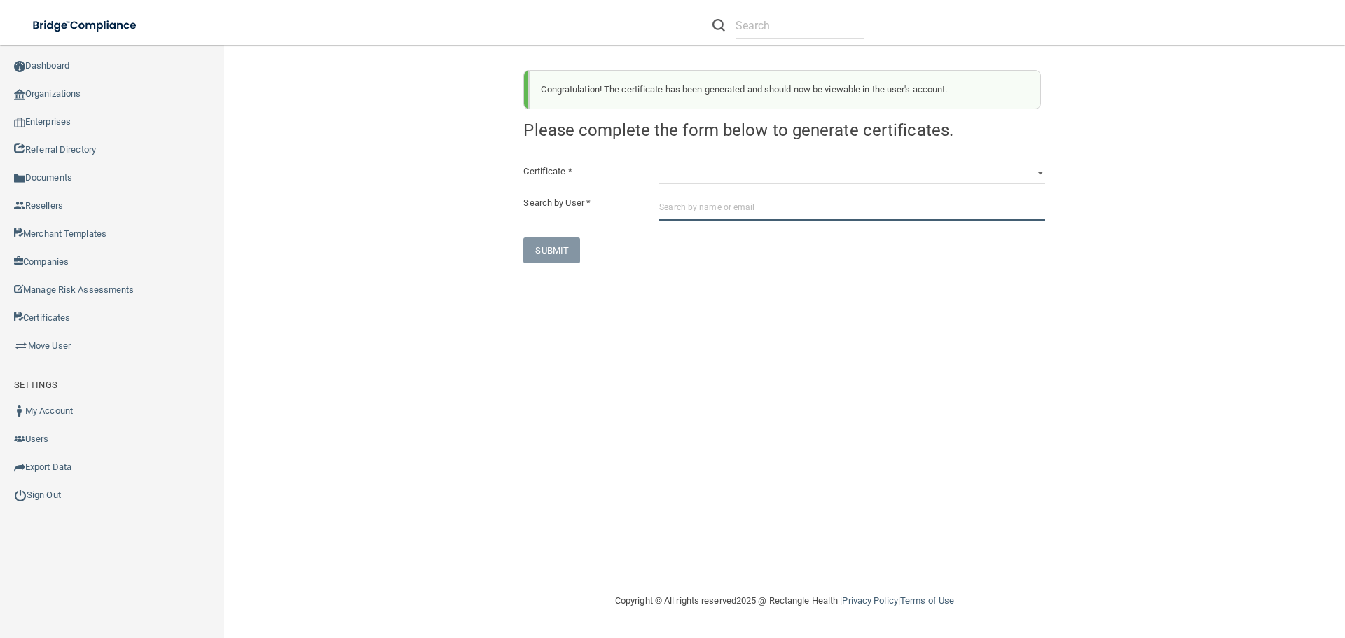
click at [718, 205] on input "text" at bounding box center [852, 208] width 386 height 26
paste input "[EMAIL_ADDRESS][DOMAIN_NAME]"
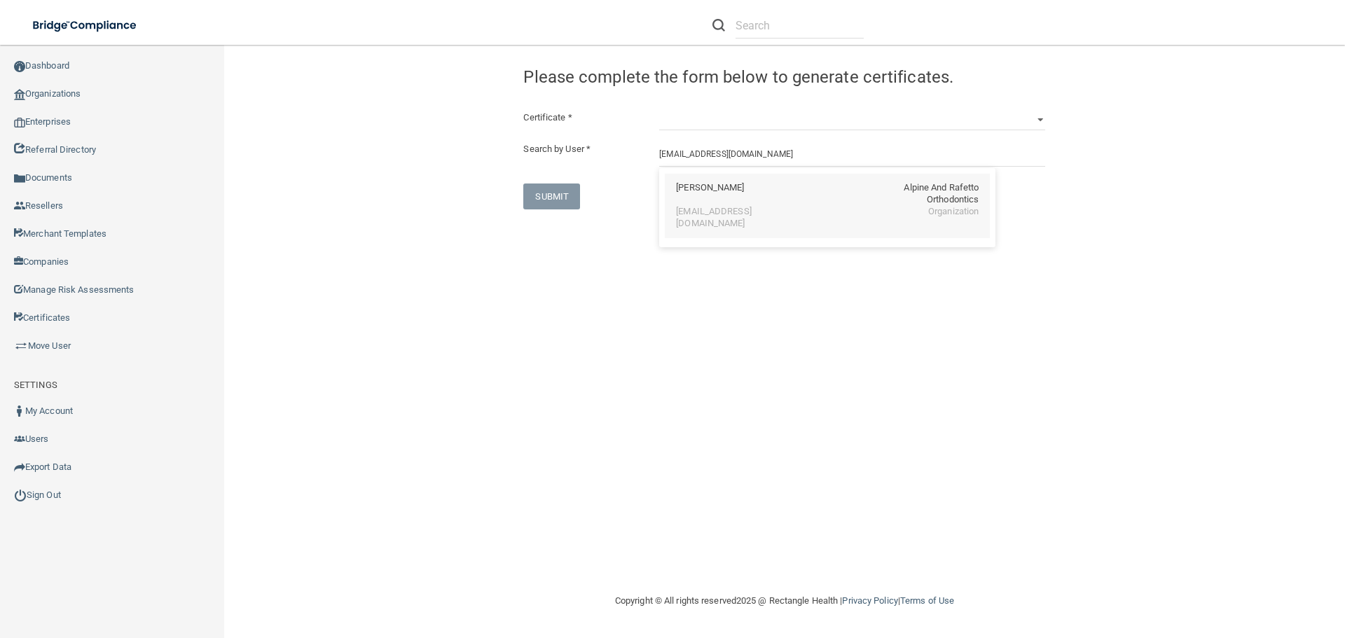
click at [757, 197] on div "[PERSON_NAME] Alpine And Rafetto Orthodontics" at bounding box center [827, 194] width 303 height 24
type input "[PERSON_NAME]"
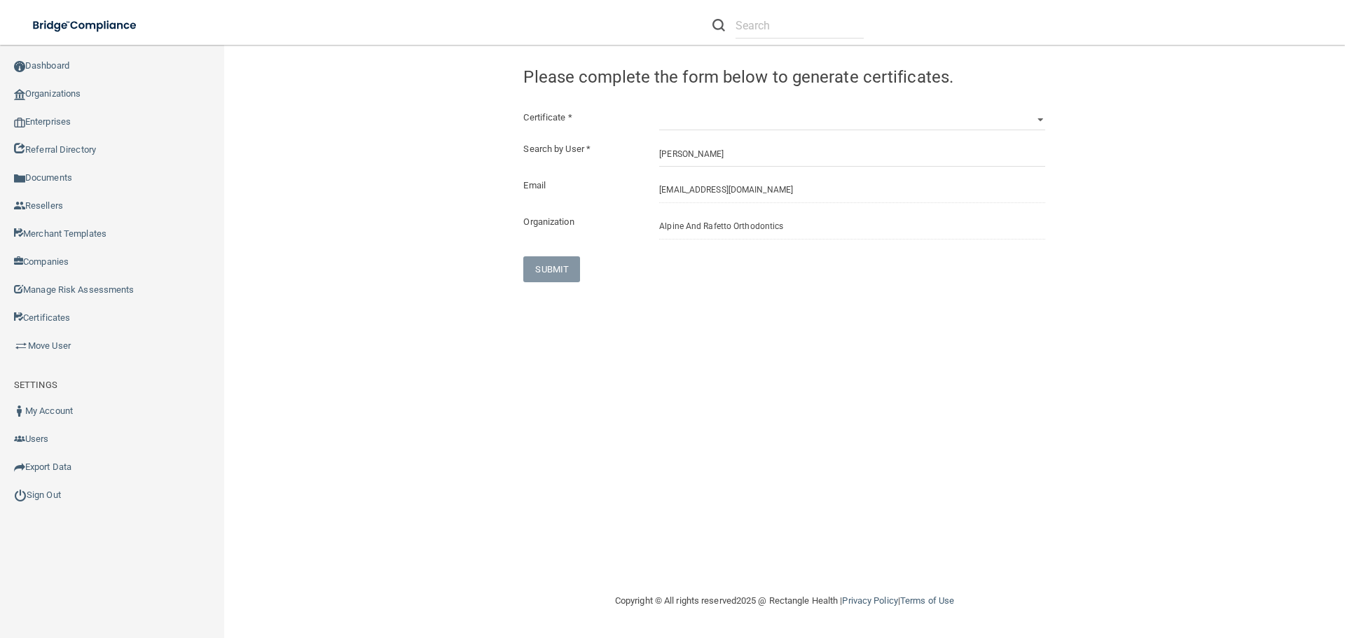
click at [703, 104] on div "Congratulation! The certificate has been generated and should now be viewable i…" at bounding box center [784, 171] width 543 height 224
click at [708, 116] on select "HIPAA Officer Certification Training OSHA Bloodborne Pathogens OSHA [MEDICAL_DA…" at bounding box center [852, 119] width 386 height 21
select select "5"
click at [659, 109] on select "HIPAA Officer Certification Training OSHA Bloodborne Pathogens OSHA [MEDICAL_DA…" at bounding box center [852, 119] width 386 height 21
click at [554, 275] on button "SUBMIT" at bounding box center [551, 269] width 57 height 26
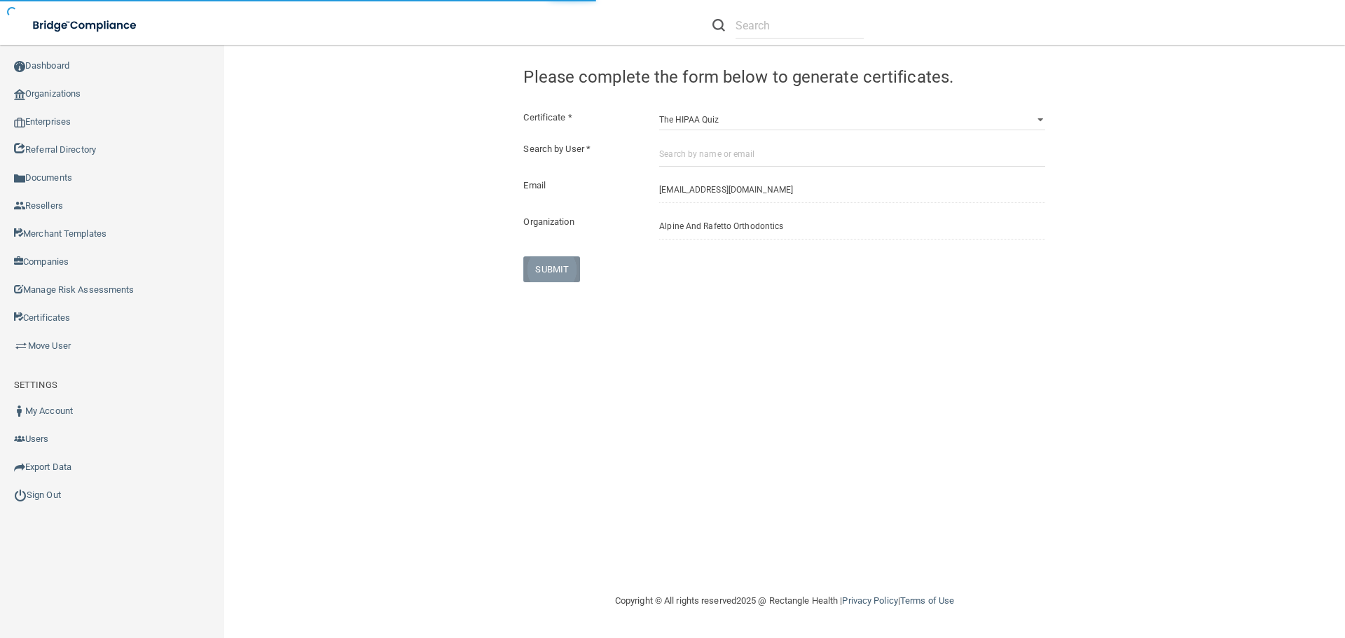
select select "?"
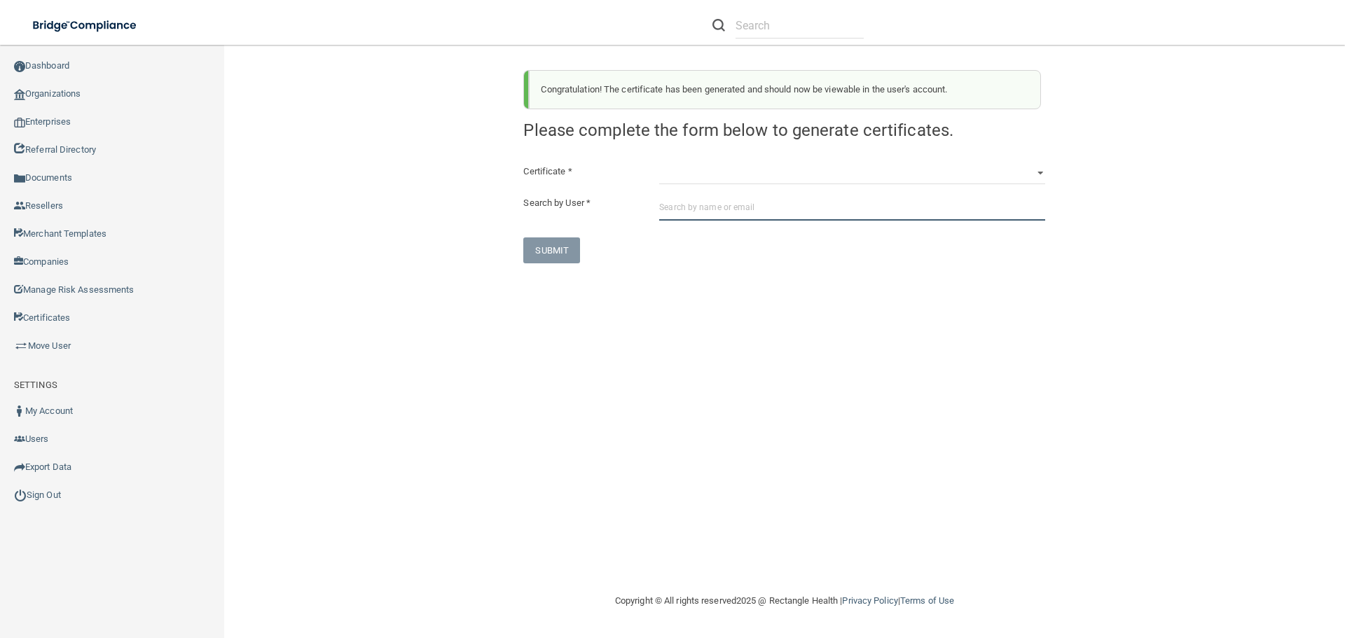
paste input "[EMAIL_ADDRESS][DOMAIN_NAME]"
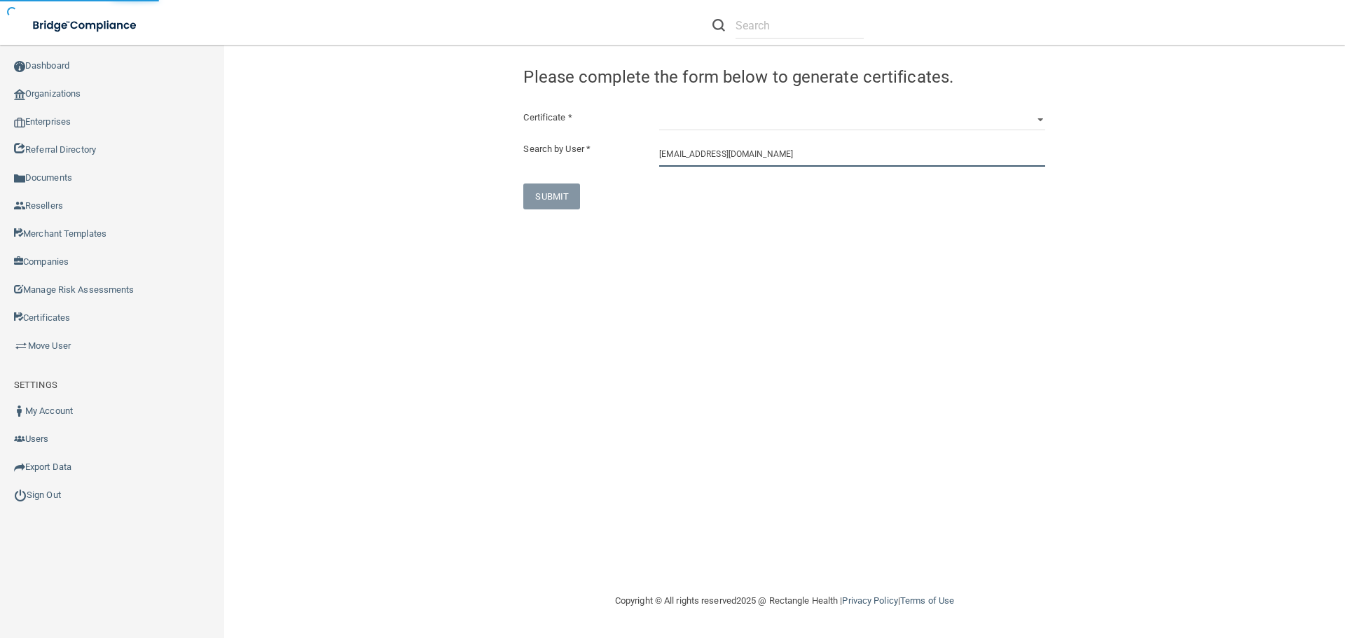
click at [790, 158] on input "[EMAIL_ADDRESS][DOMAIN_NAME]" at bounding box center [852, 154] width 386 height 26
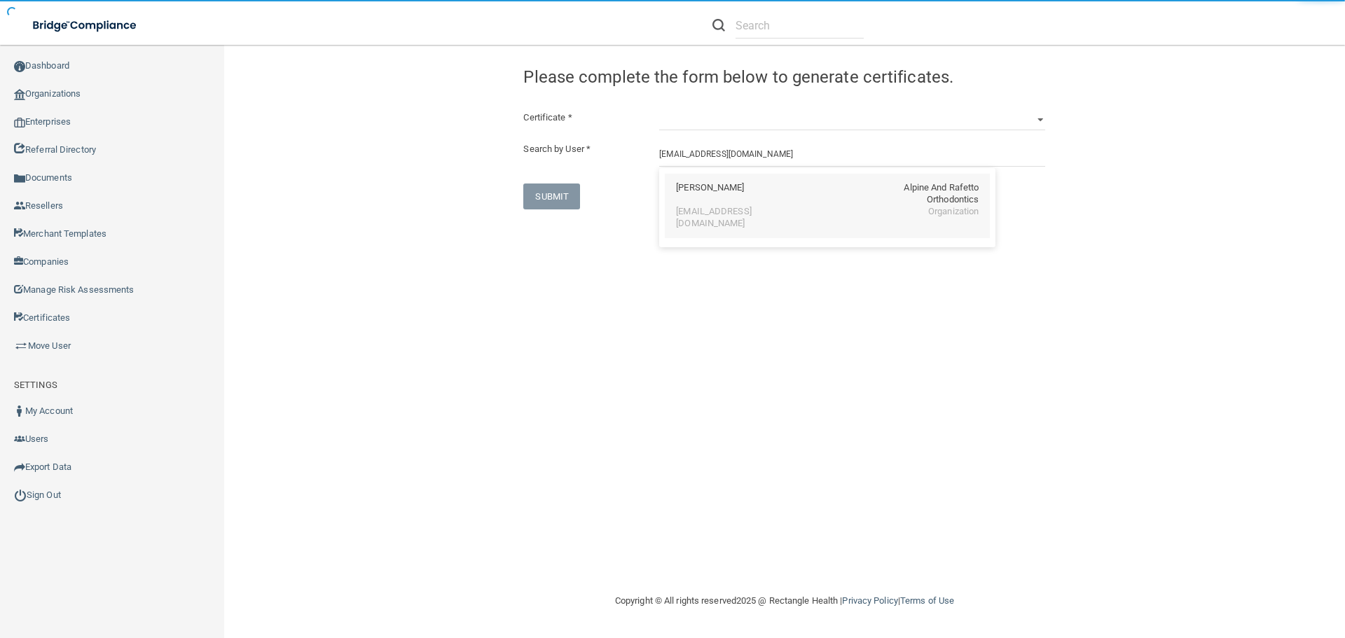
click at [761, 205] on div "[PERSON_NAME] Alpine And Rafetto Orthodontics" at bounding box center [827, 194] width 303 height 24
type input "[PERSON_NAME]"
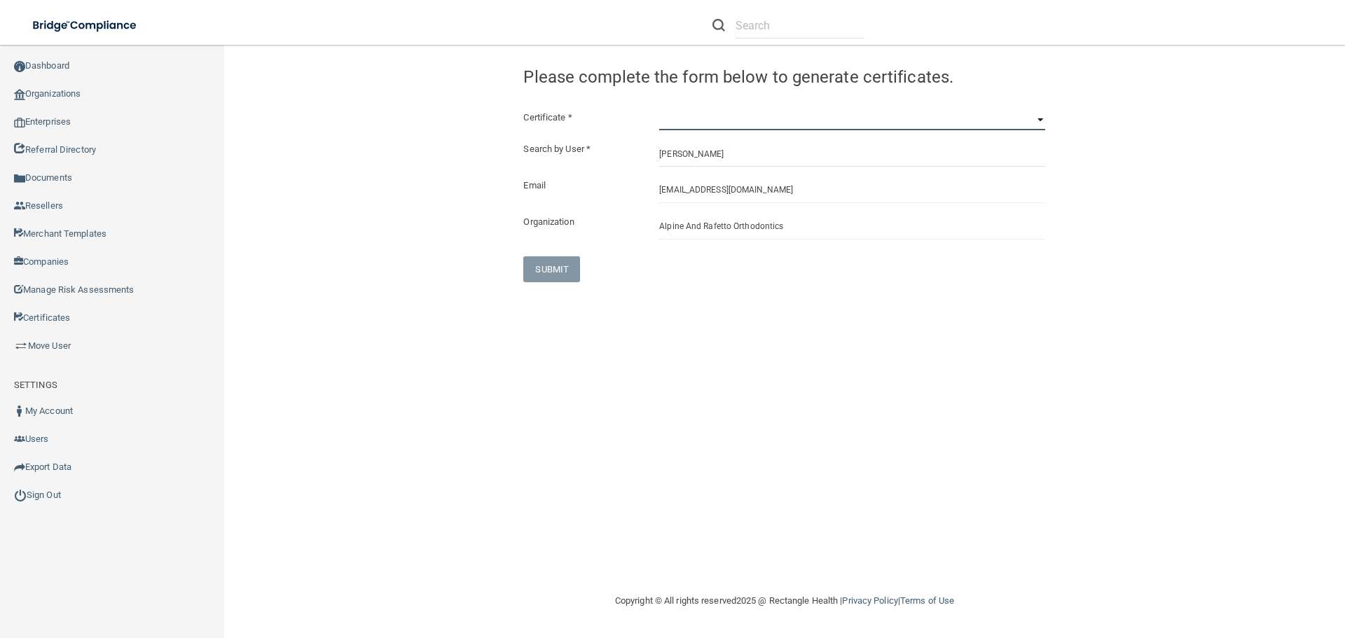
click at [726, 116] on select "HIPAA Officer Certification Training OSHA Bloodborne Pathogens OSHA [MEDICAL_DA…" at bounding box center [852, 119] width 386 height 21
select select "6"
click at [659, 109] on select "HIPAA Officer Certification Training OSHA Bloodborne Pathogens OSHA [MEDICAL_DA…" at bounding box center [852, 119] width 386 height 21
click at [556, 265] on button "SUBMIT" at bounding box center [551, 269] width 57 height 26
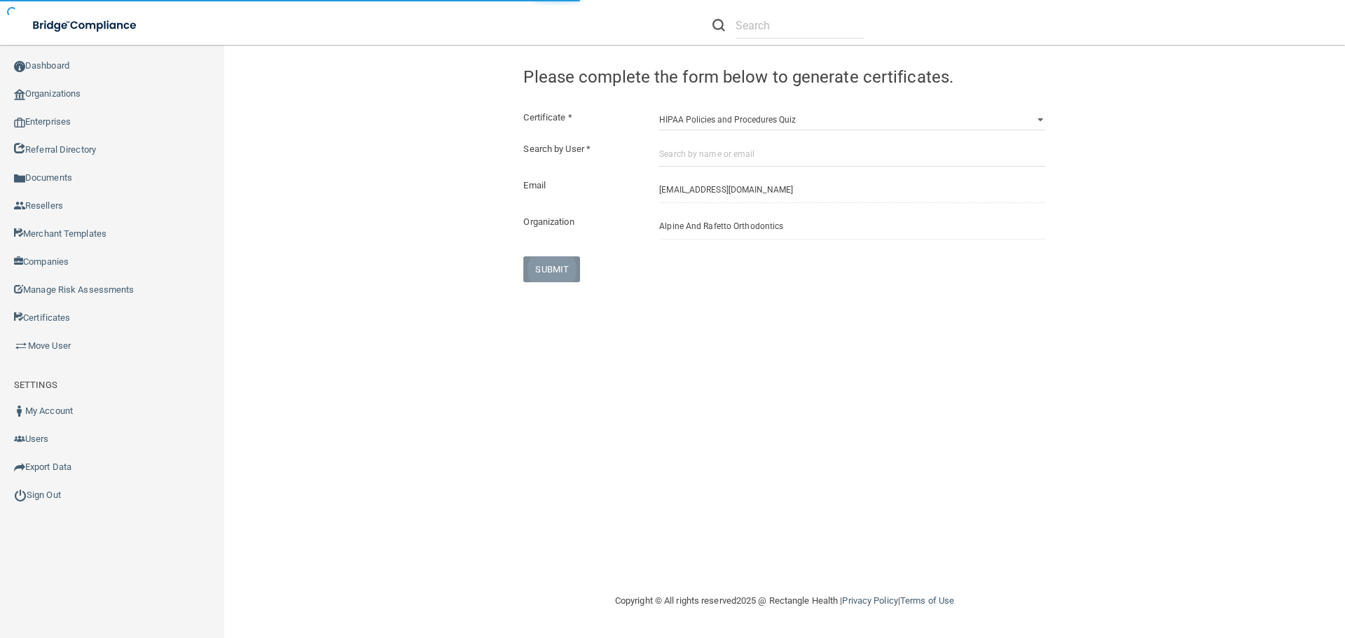
select select "?"
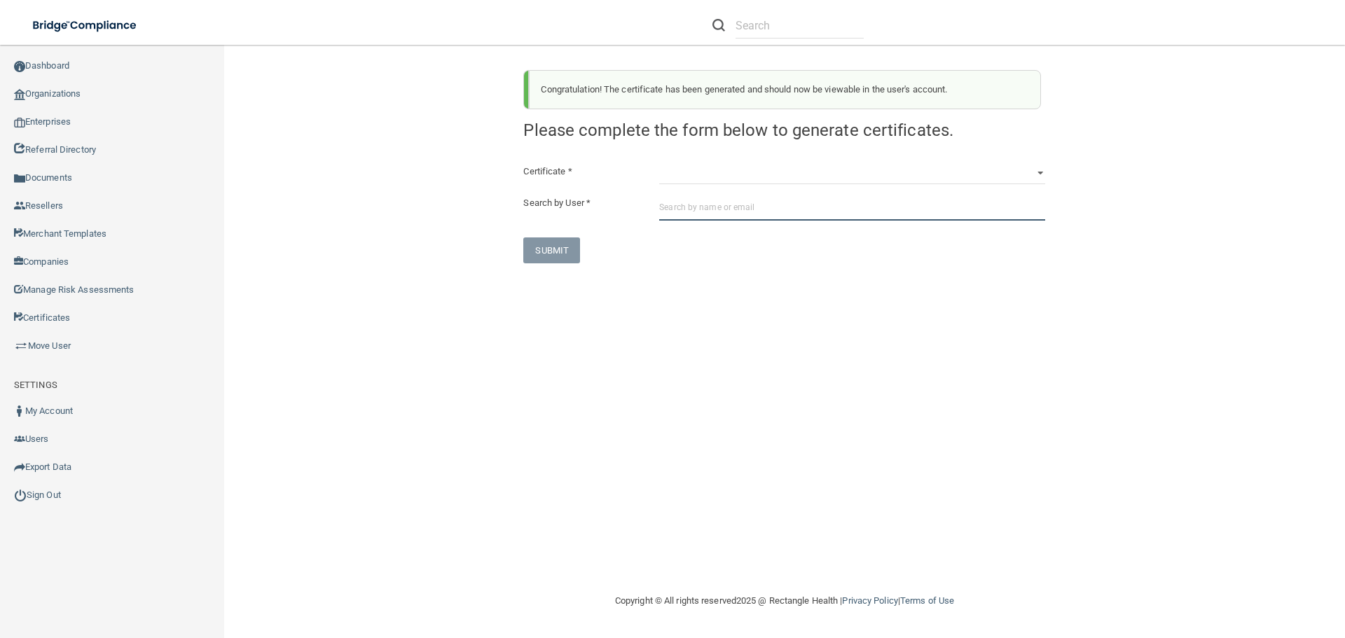
paste input "[EMAIL_ADDRESS][DOMAIN_NAME]"
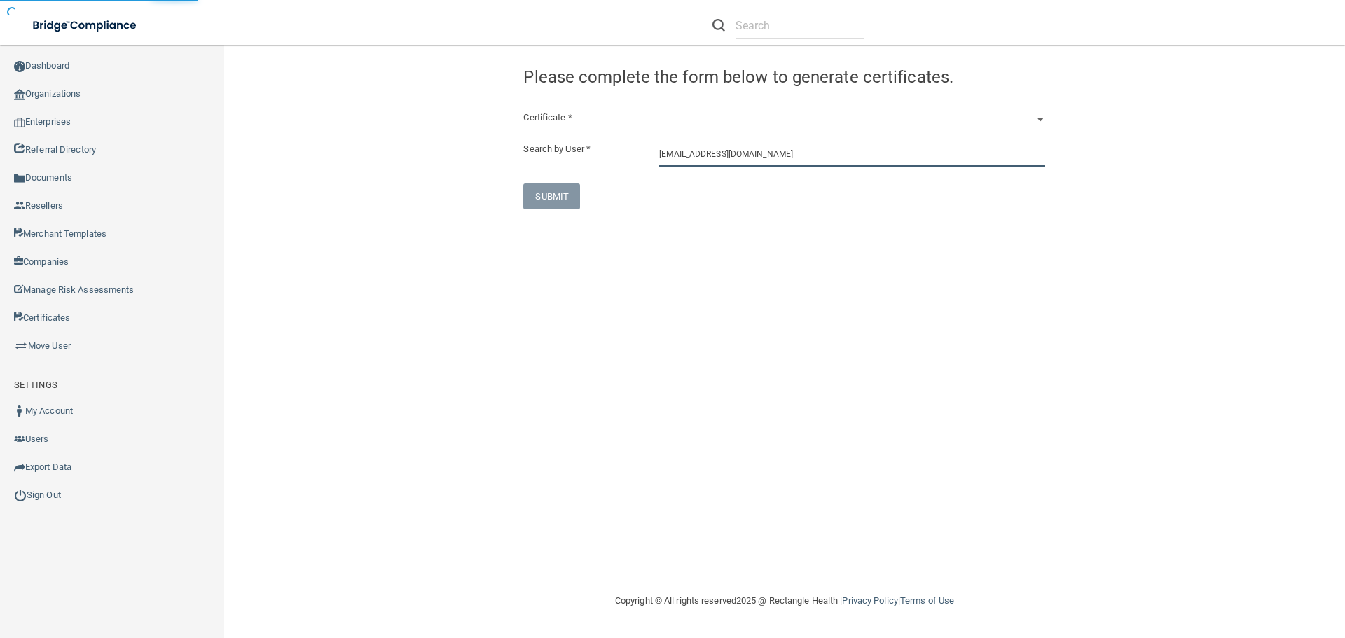
click at [795, 154] on input "[EMAIL_ADDRESS][DOMAIN_NAME]" at bounding box center [852, 154] width 386 height 26
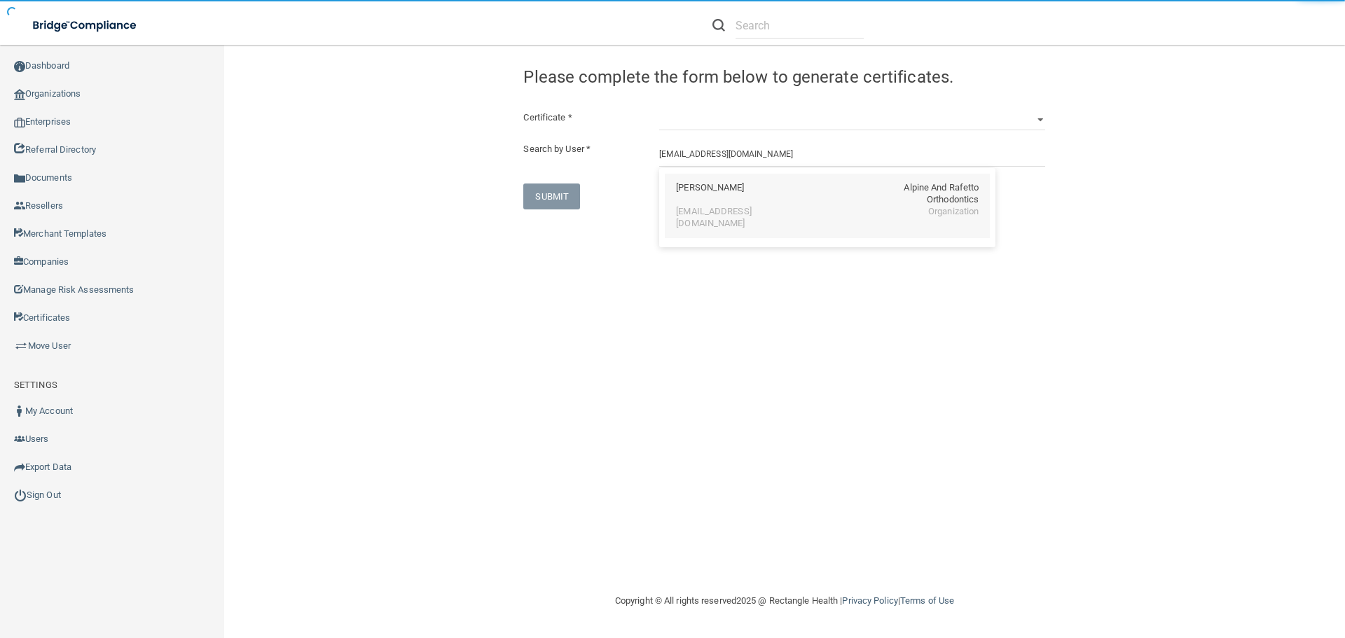
click at [754, 196] on div "[PERSON_NAME] Alpine And Rafetto Orthodontics" at bounding box center [827, 194] width 303 height 24
type input "[PERSON_NAME]"
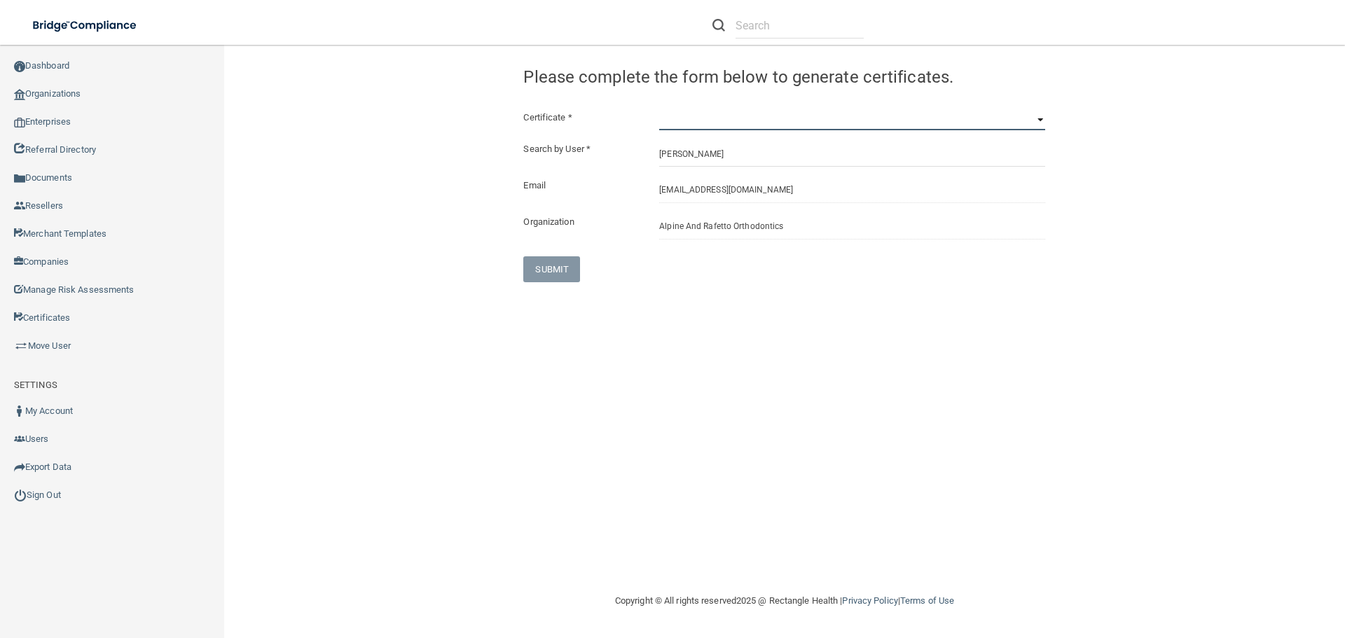
click at [746, 118] on select "HIPAA Officer Certification Training OSHA Bloodborne Pathogens OSHA [MEDICAL_DA…" at bounding box center [852, 119] width 386 height 21
select select "6"
click at [659, 109] on select "HIPAA Officer Certification Training OSHA Bloodborne Pathogens OSHA [MEDICAL_DA…" at bounding box center [852, 119] width 386 height 21
click at [551, 270] on button "SUBMIT" at bounding box center [551, 269] width 57 height 26
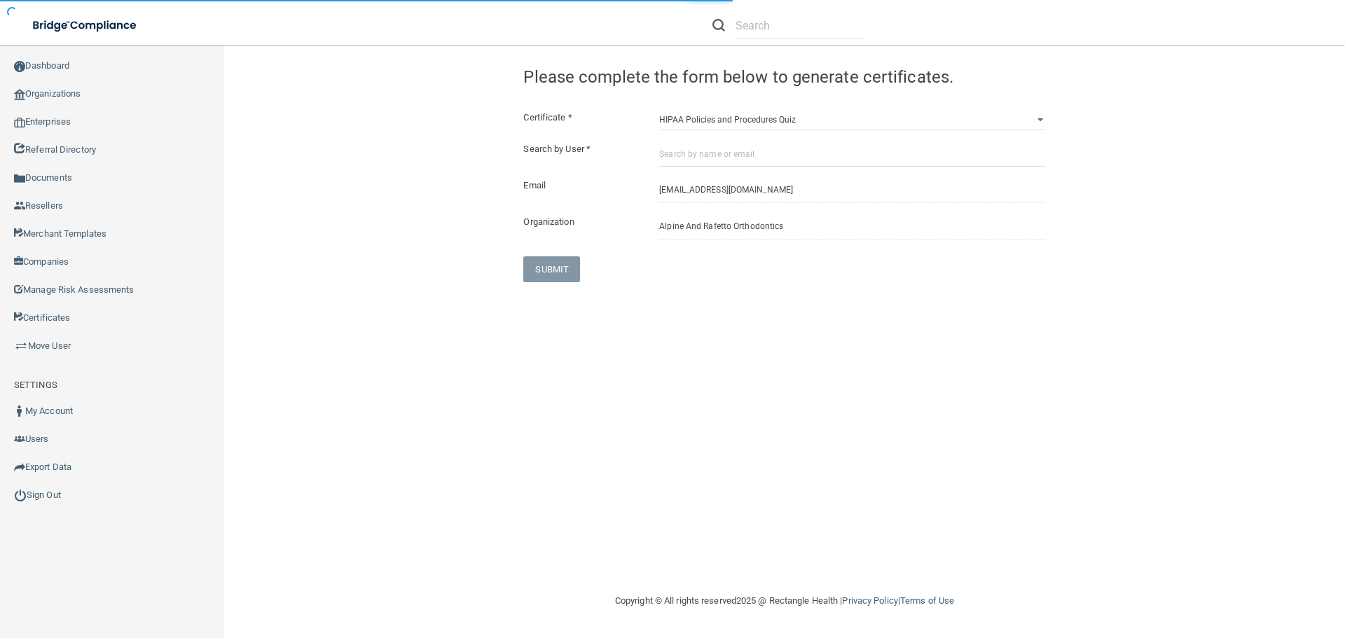
select select "?"
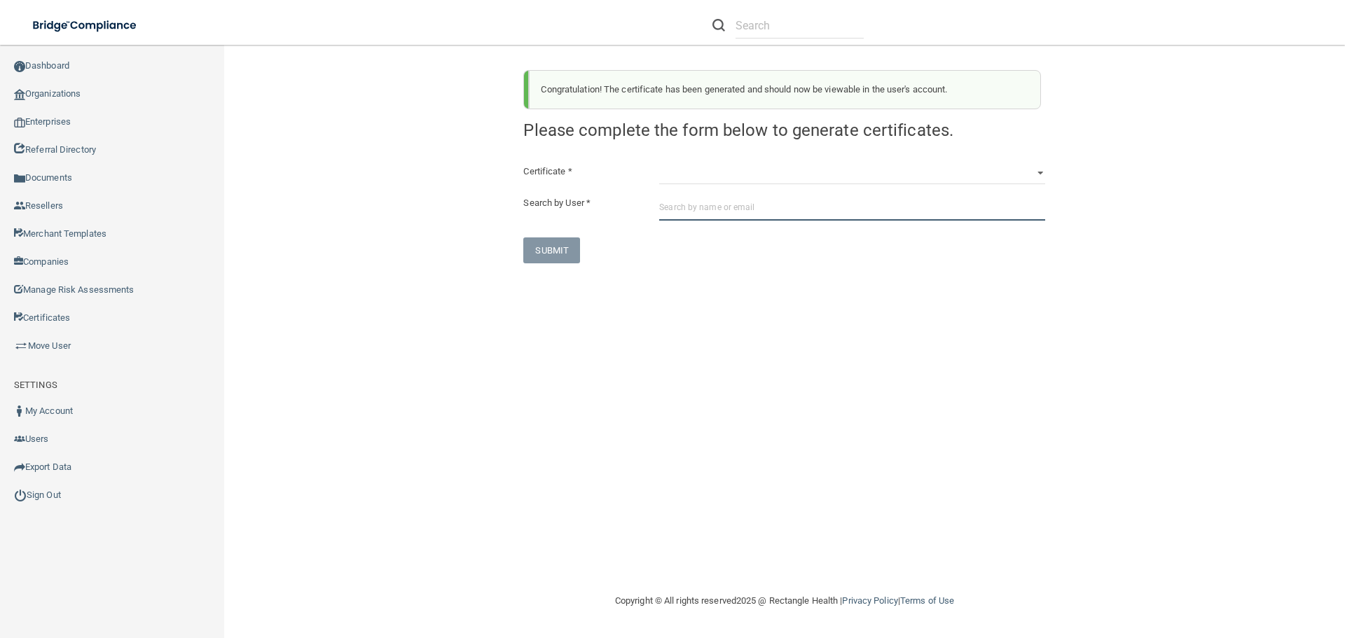
paste input "[EMAIL_ADDRESS][DOMAIN_NAME]"
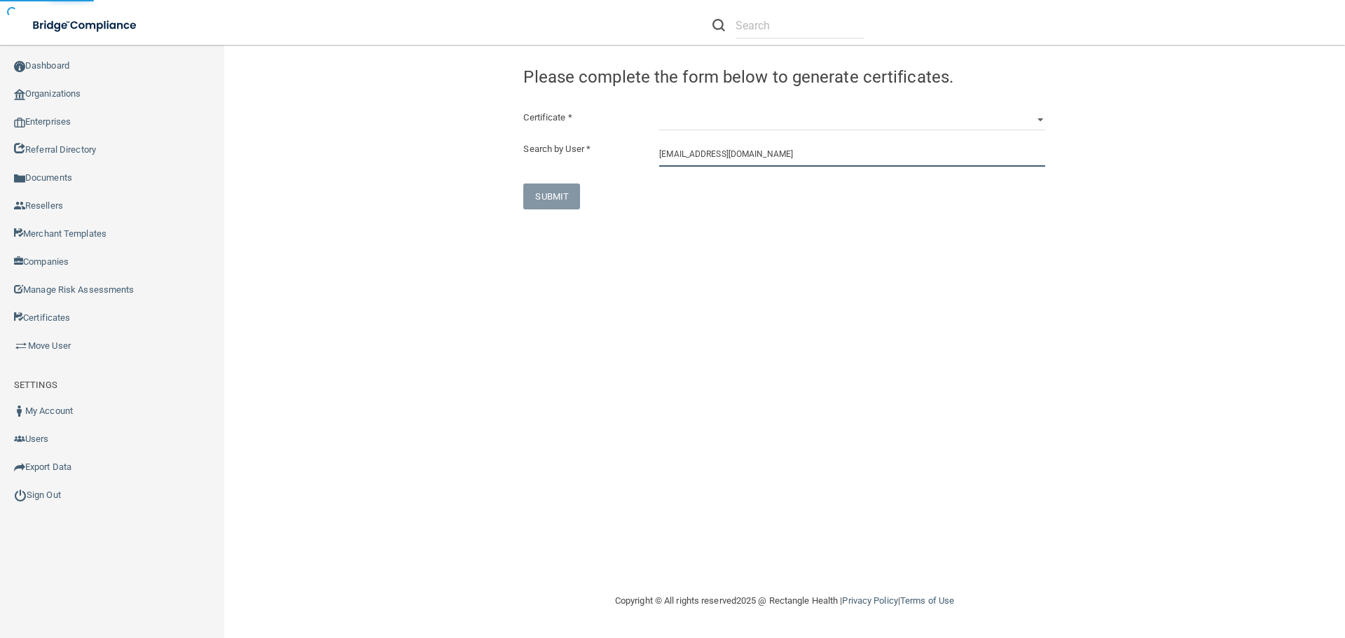
click at [781, 156] on input "[EMAIL_ADDRESS][DOMAIN_NAME]" at bounding box center [852, 154] width 386 height 26
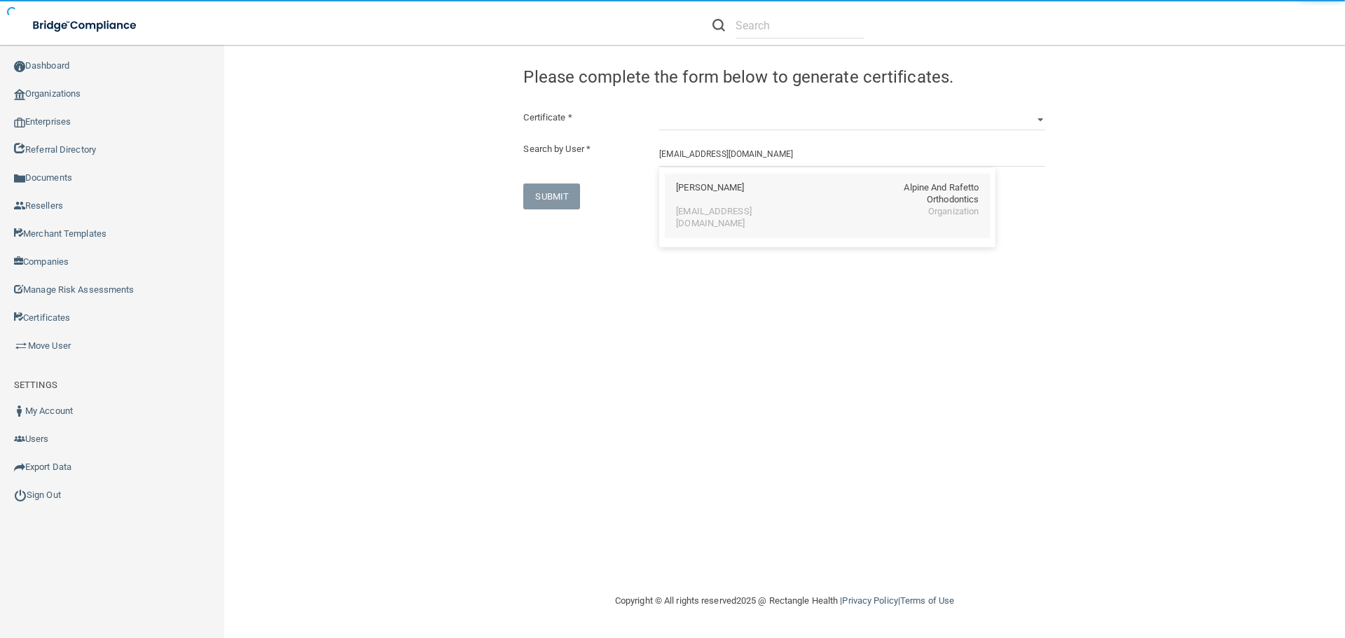
click at [756, 215] on div "[EMAIL_ADDRESS][DOMAIN_NAME]" at bounding box center [736, 218] width 121 height 24
type input "[PERSON_NAME]"
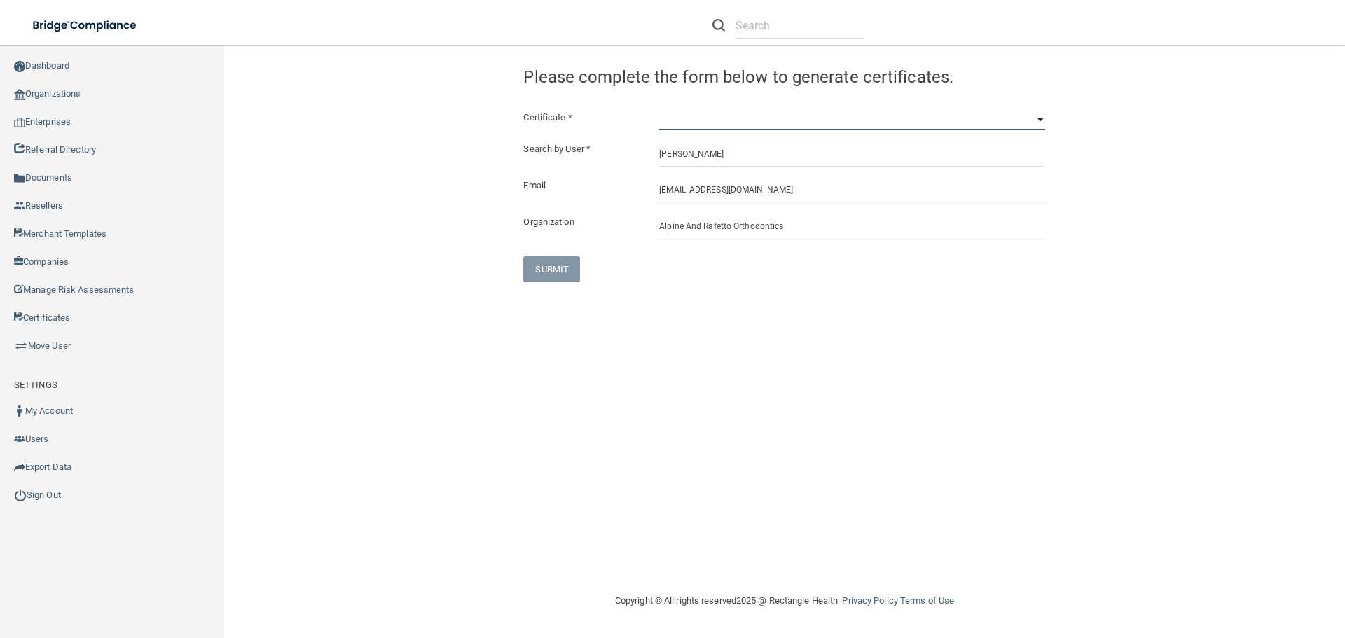
click at [750, 123] on select "HIPAA Officer Certification Training OSHA Bloodborne Pathogens OSHA [MEDICAL_DA…" at bounding box center [852, 119] width 386 height 21
select select "7"
click at [659, 109] on select "HIPAA Officer Certification Training OSHA Bloodborne Pathogens OSHA [MEDICAL_DA…" at bounding box center [852, 119] width 386 height 21
click at [577, 273] on button "SUBMIT" at bounding box center [551, 269] width 57 height 26
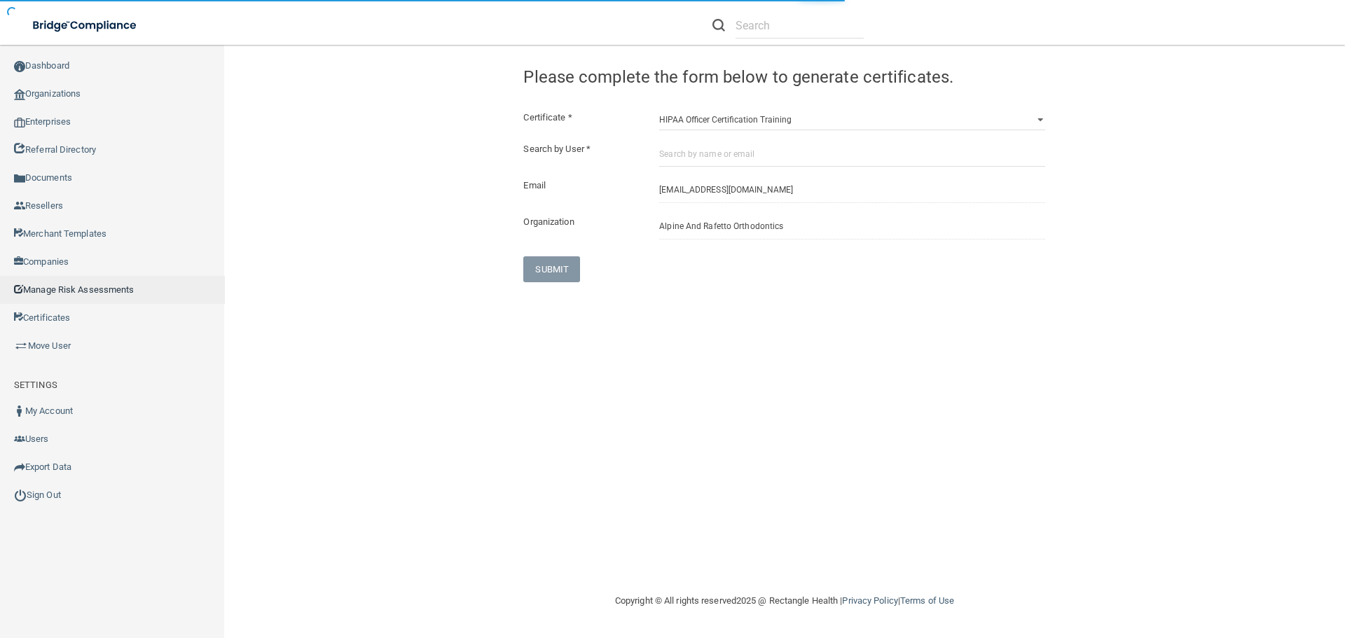
select select "?"
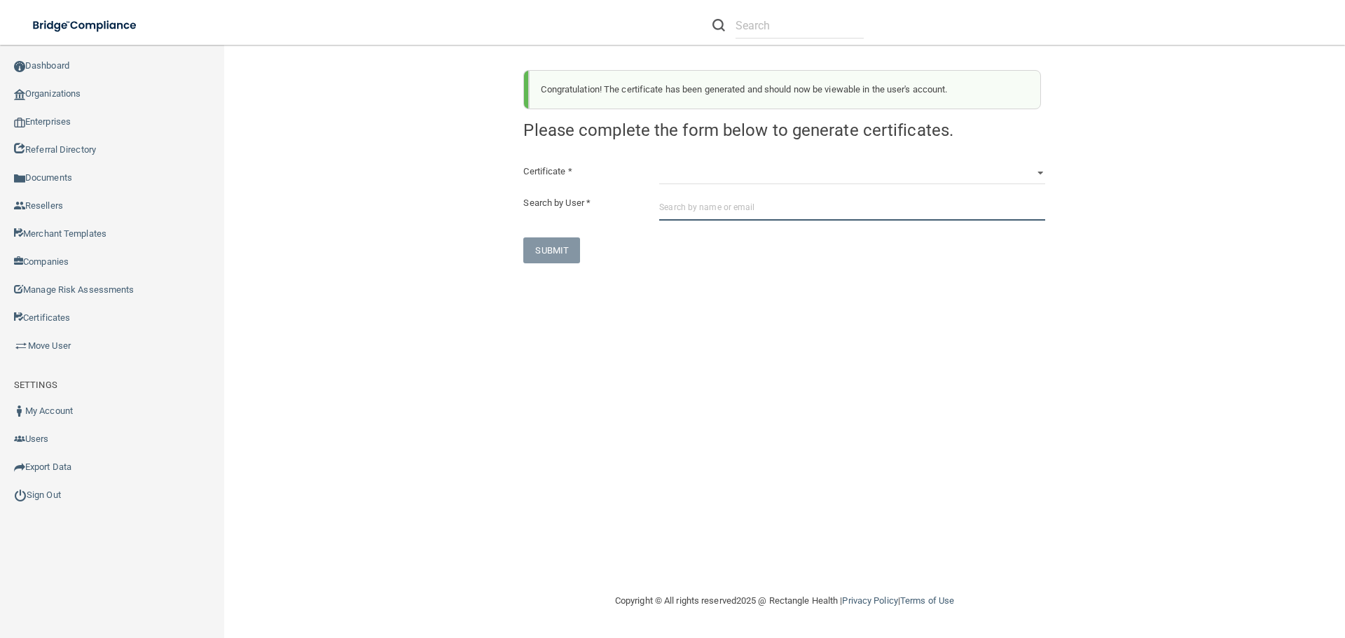
click at [700, 208] on input "text" at bounding box center [852, 208] width 386 height 26
paste input "[PERSON_NAME][EMAIL_ADDRESS][DOMAIN_NAME]"
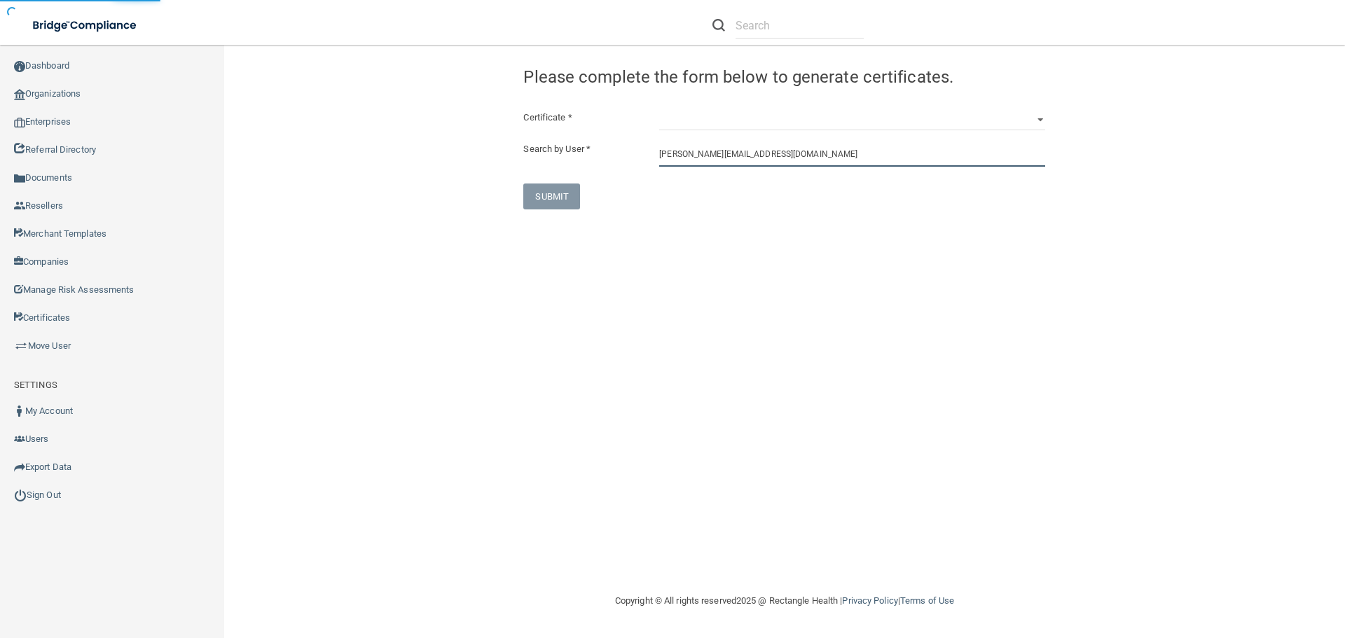
click at [789, 154] on input "[PERSON_NAME][EMAIL_ADDRESS][DOMAIN_NAME]" at bounding box center [852, 154] width 386 height 26
click at [781, 158] on input "[PERSON_NAME][EMAIL_ADDRESS][DOMAIN_NAME]" at bounding box center [852, 154] width 386 height 26
click at [744, 206] on div "[PERSON_NAME][EMAIL_ADDRESS][DOMAIN_NAME]" at bounding box center [736, 224] width 121 height 36
type input "[PERSON_NAME]"
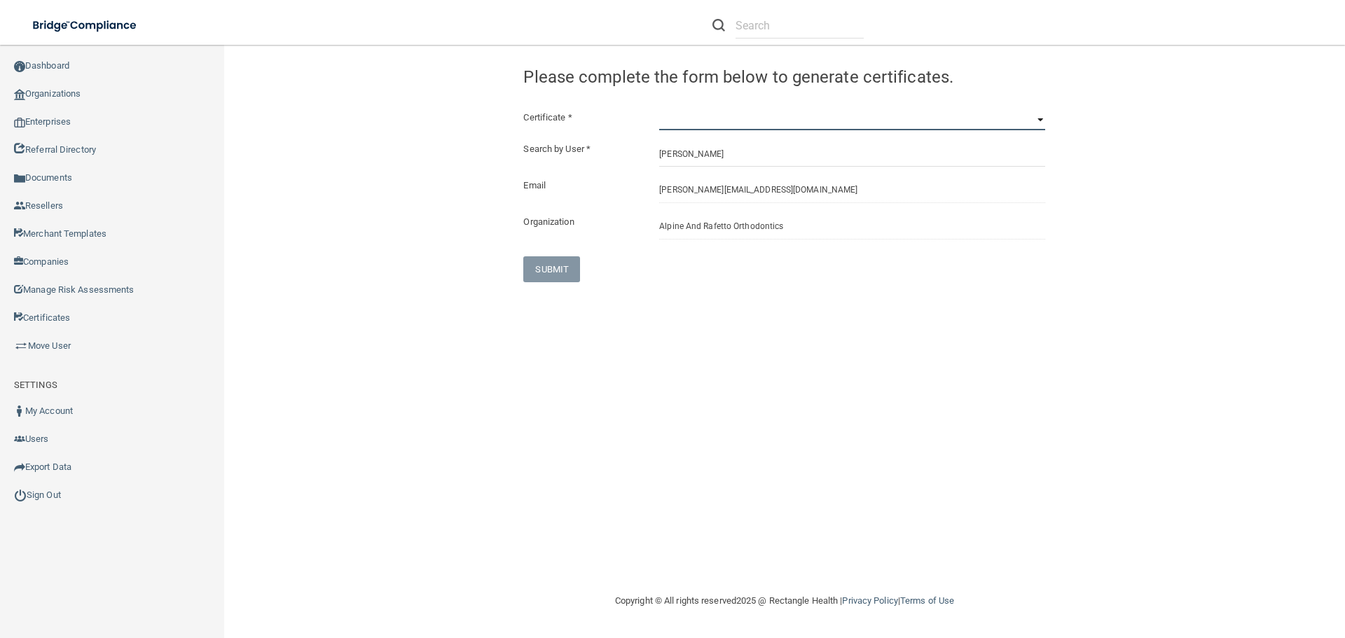
click at [744, 123] on select "HIPAA Officer Certification Training OSHA Bloodborne Pathogens OSHA [MEDICAL_DA…" at bounding box center [852, 119] width 386 height 21
select select "5"
click at [659, 109] on select "HIPAA Officer Certification Training OSHA Bloodborne Pathogens OSHA [MEDICAL_DA…" at bounding box center [852, 119] width 386 height 21
click at [559, 272] on button "SUBMIT" at bounding box center [551, 269] width 57 height 26
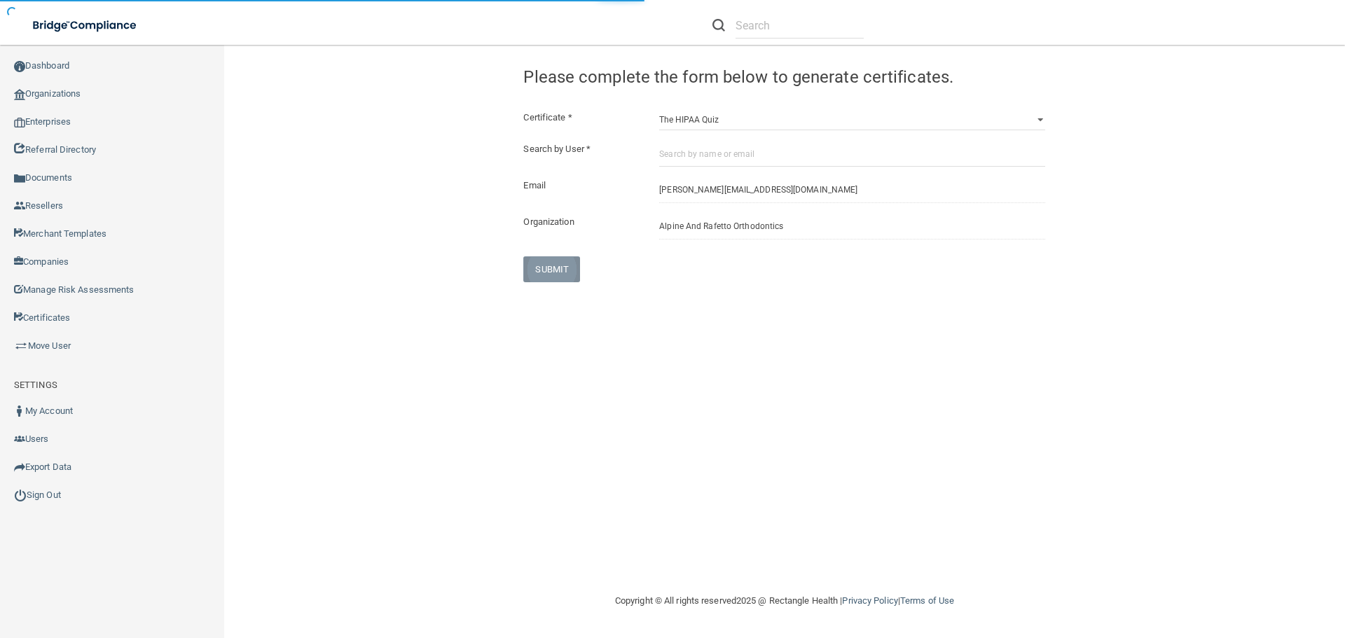
select select "?"
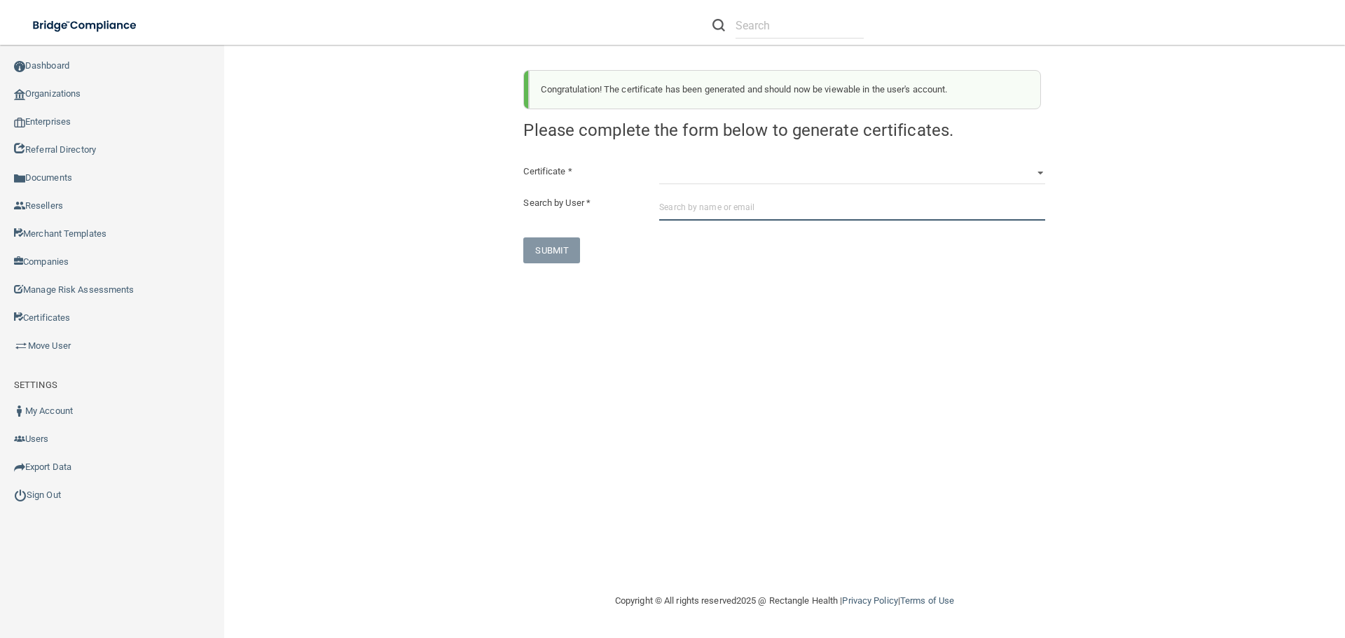
paste input "[PERSON_NAME][EMAIL_ADDRESS][DOMAIN_NAME]"
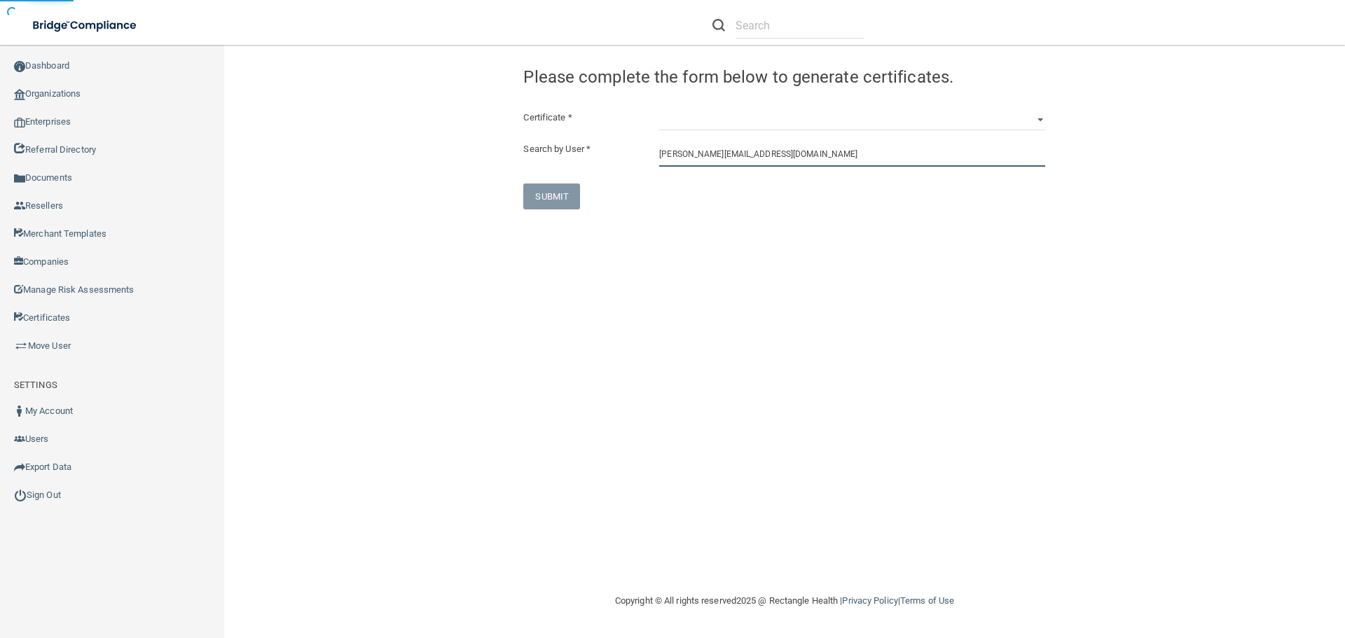
click at [777, 156] on input "[PERSON_NAME][EMAIL_ADDRESS][DOMAIN_NAME]" at bounding box center [852, 154] width 386 height 26
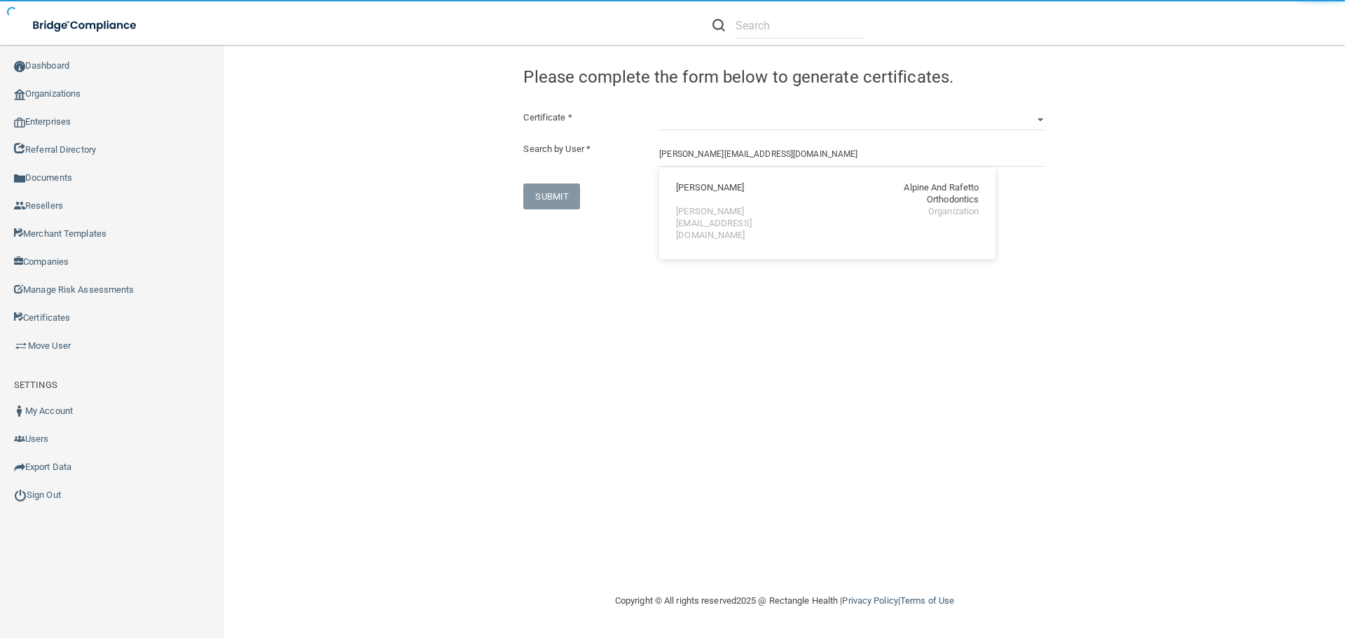
drag, startPoint x: 747, startPoint y: 205, endPoint x: 748, endPoint y: 135, distance: 69.4
click at [748, 205] on div "[PERSON_NAME] Alpine And Rafetto Orthodontics" at bounding box center [827, 194] width 303 height 24
type input "[PERSON_NAME]"
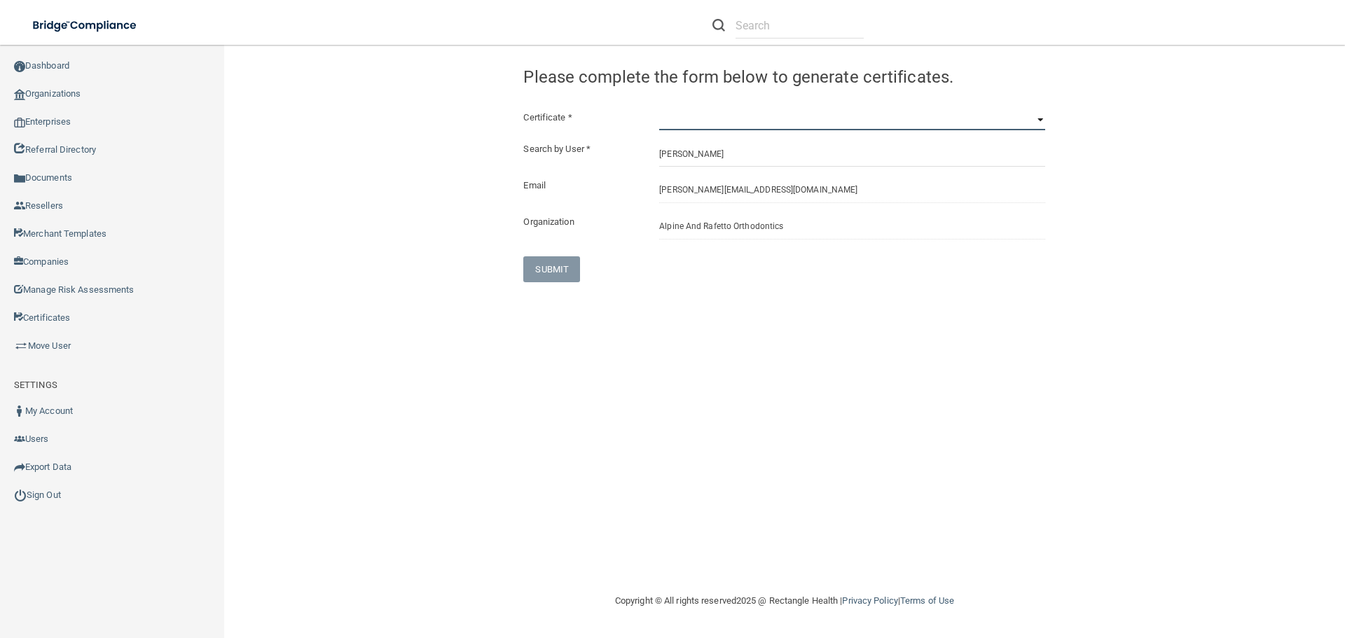
click at [741, 118] on select "HIPAA Officer Certification Training OSHA Bloodborne Pathogens OSHA [MEDICAL_DA…" at bounding box center [852, 119] width 386 height 21
select select "6"
click at [659, 109] on select "HIPAA Officer Certification Training OSHA Bloodborne Pathogens OSHA [MEDICAL_DA…" at bounding box center [852, 119] width 386 height 21
click at [552, 270] on button "SUBMIT" at bounding box center [551, 269] width 57 height 26
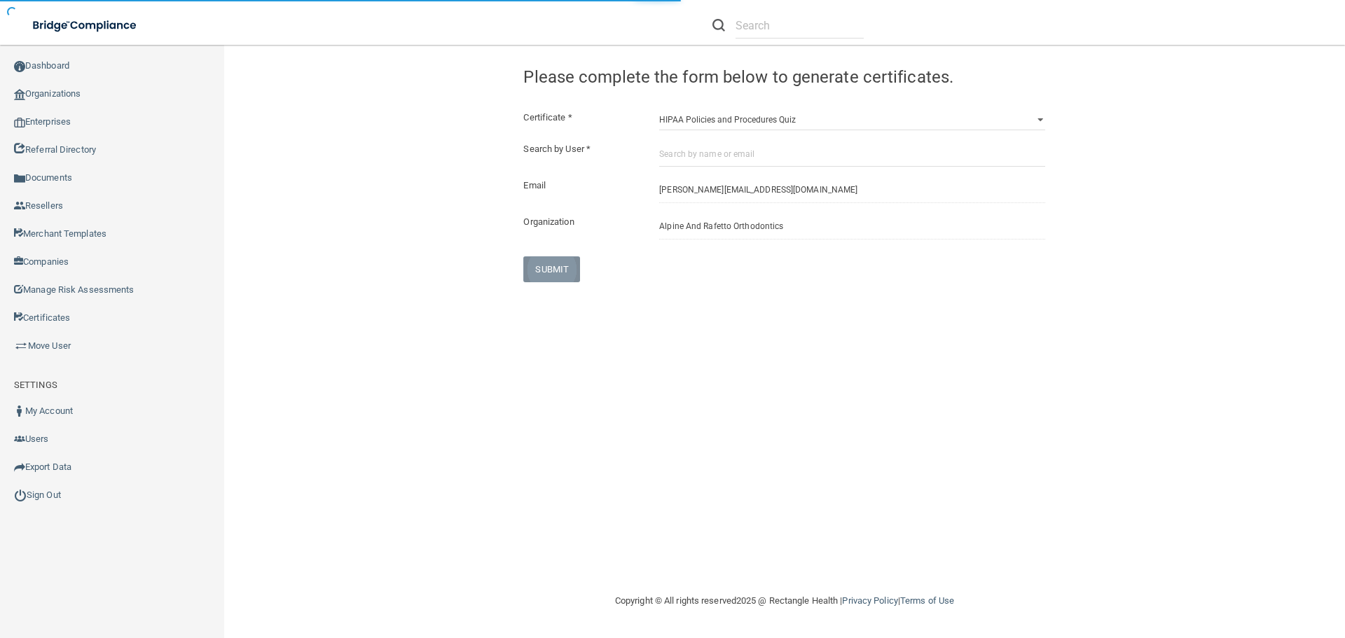
select select "?"
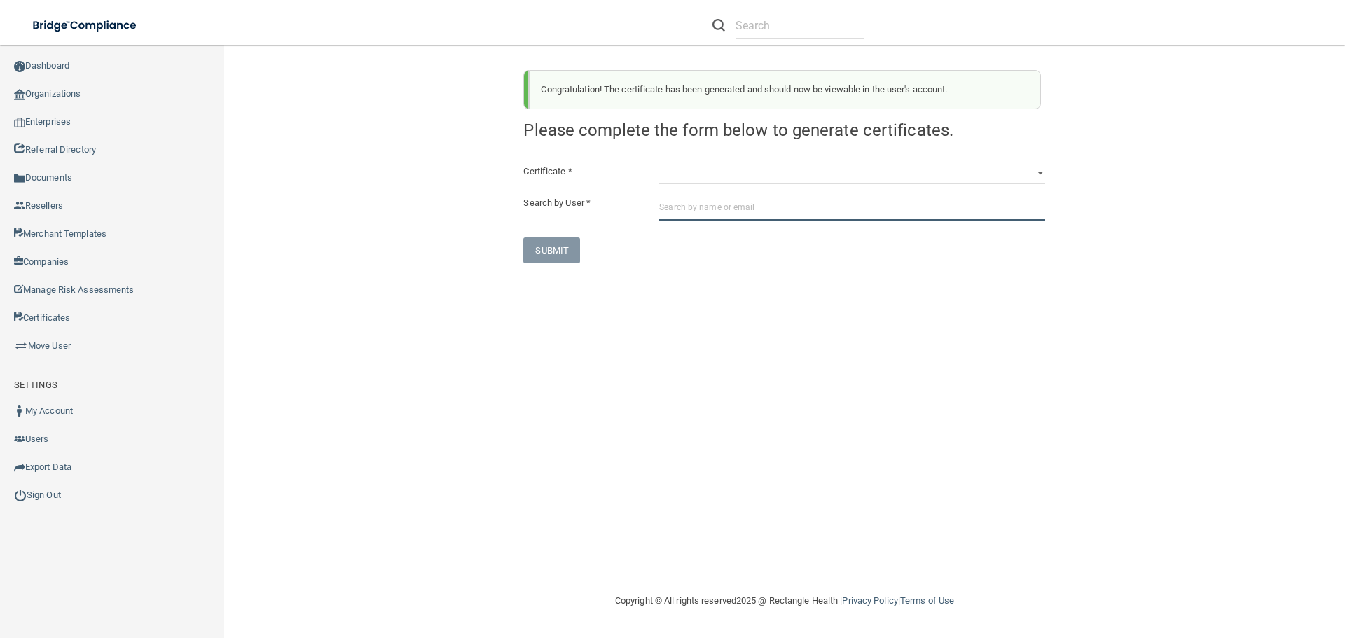
paste input "[PERSON_NAME][EMAIL_ADDRESS][DOMAIN_NAME]"
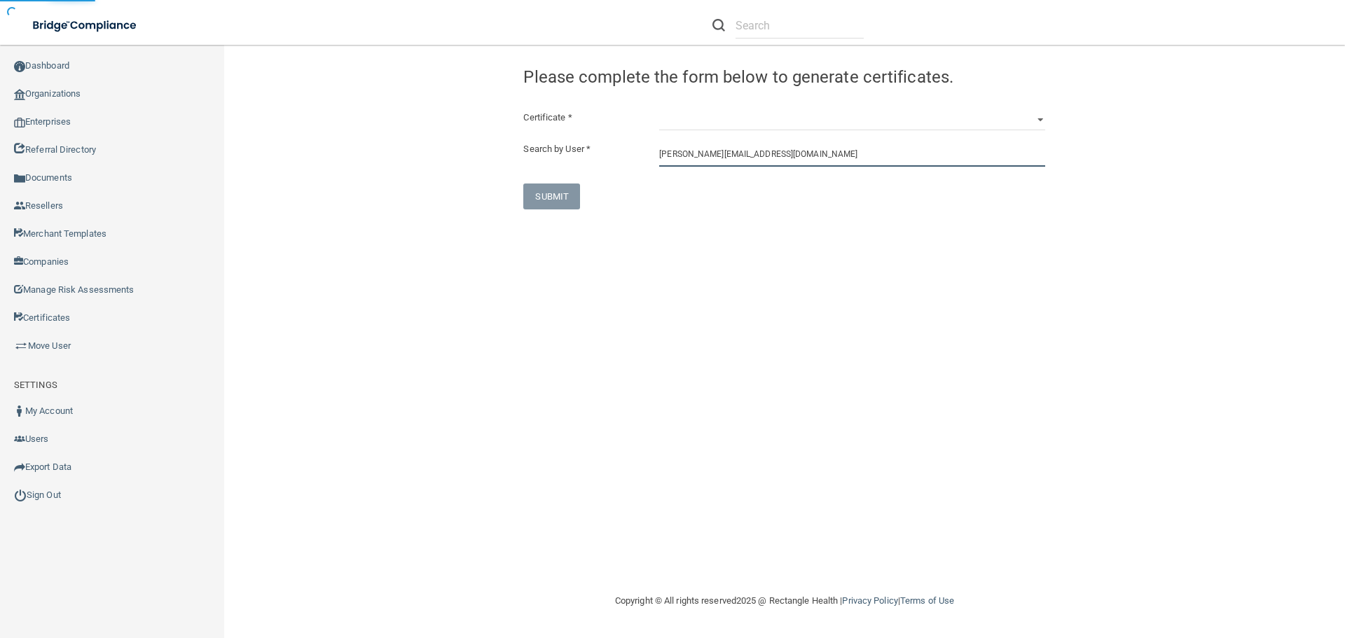
click at [780, 151] on input "[PERSON_NAME][EMAIL_ADDRESS][DOMAIN_NAME]" at bounding box center [852, 154] width 386 height 26
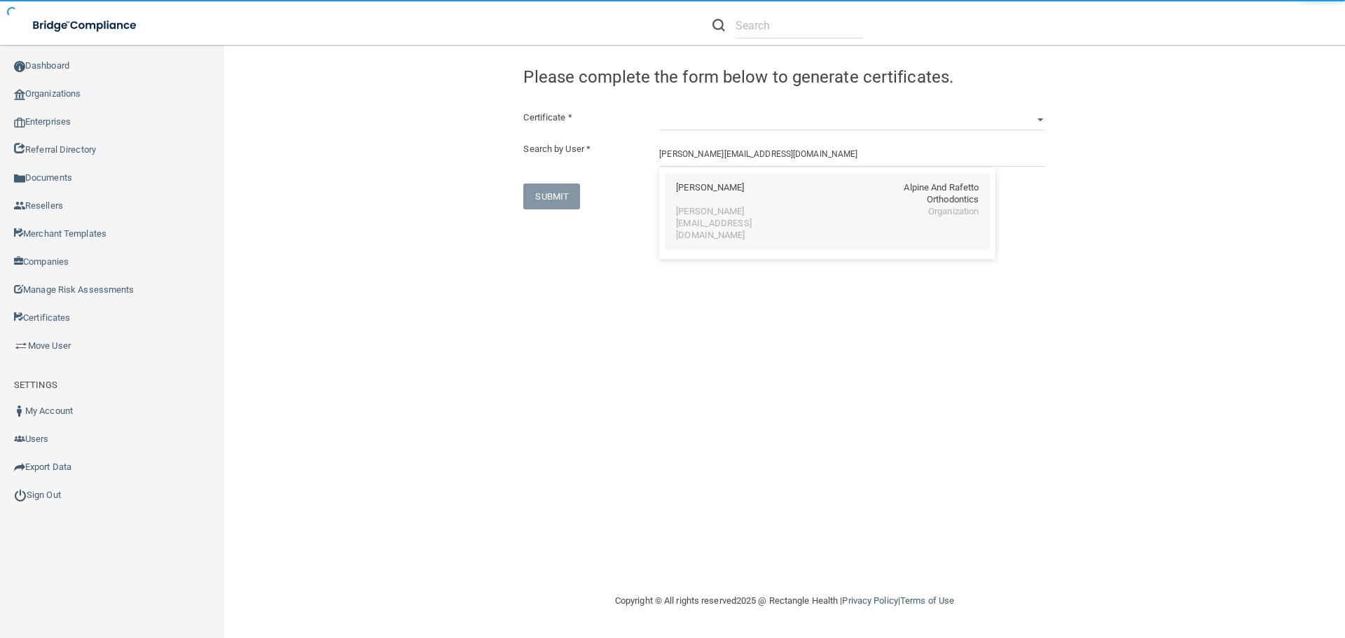
click at [746, 207] on div "[PERSON_NAME][EMAIL_ADDRESS][DOMAIN_NAME]" at bounding box center [736, 224] width 121 height 36
type input "[PERSON_NAME]"
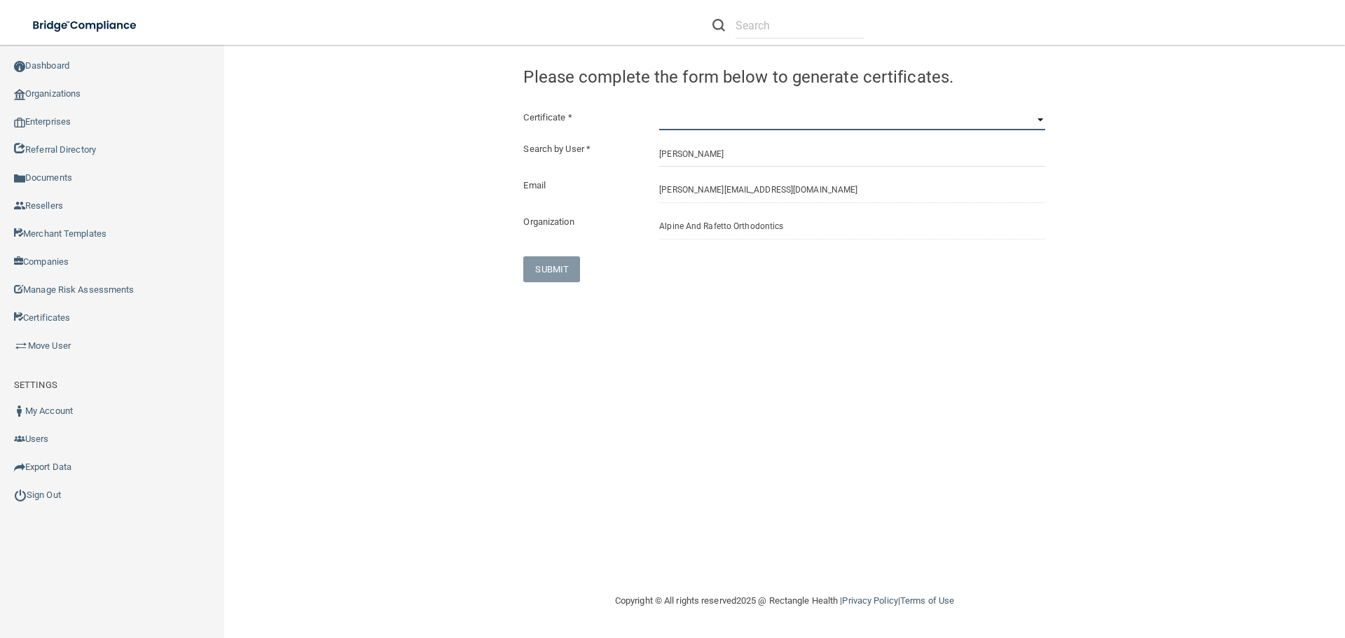
drag, startPoint x: 735, startPoint y: 121, endPoint x: 735, endPoint y: 130, distance: 9.1
click at [735, 121] on select "HIPAA Officer Certification Training OSHA Bloodborne Pathogens OSHA [MEDICAL_DA…" at bounding box center [852, 119] width 386 height 21
select select "7"
click at [659, 109] on select "HIPAA Officer Certification Training OSHA Bloodborne Pathogens OSHA [MEDICAL_DA…" at bounding box center [852, 119] width 386 height 21
click at [555, 269] on button "SUBMIT" at bounding box center [551, 269] width 57 height 26
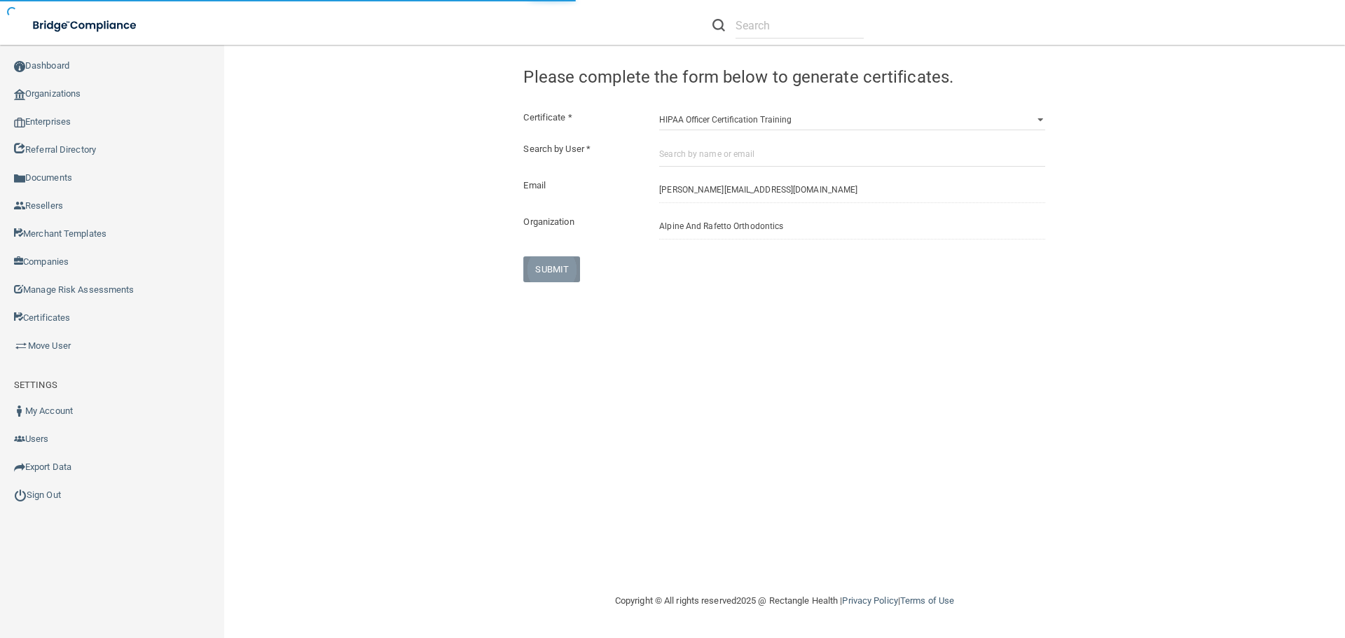
select select "?"
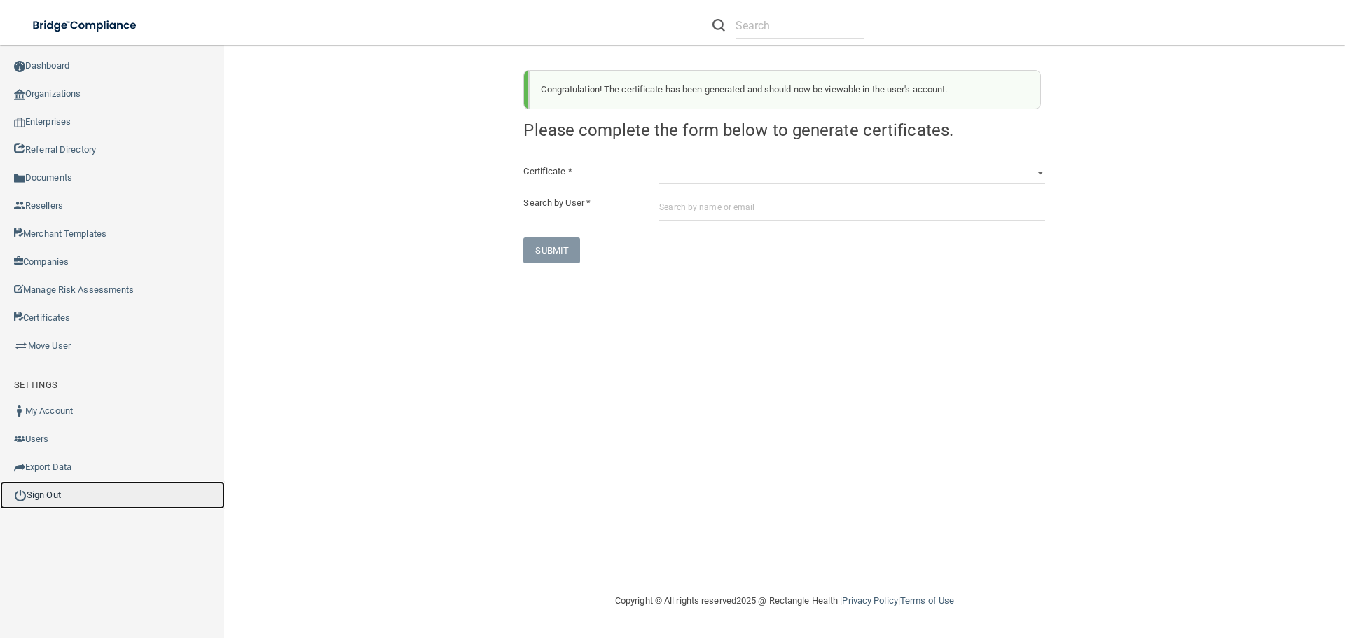
click at [39, 489] on link "Sign Out" at bounding box center [112, 495] width 225 height 28
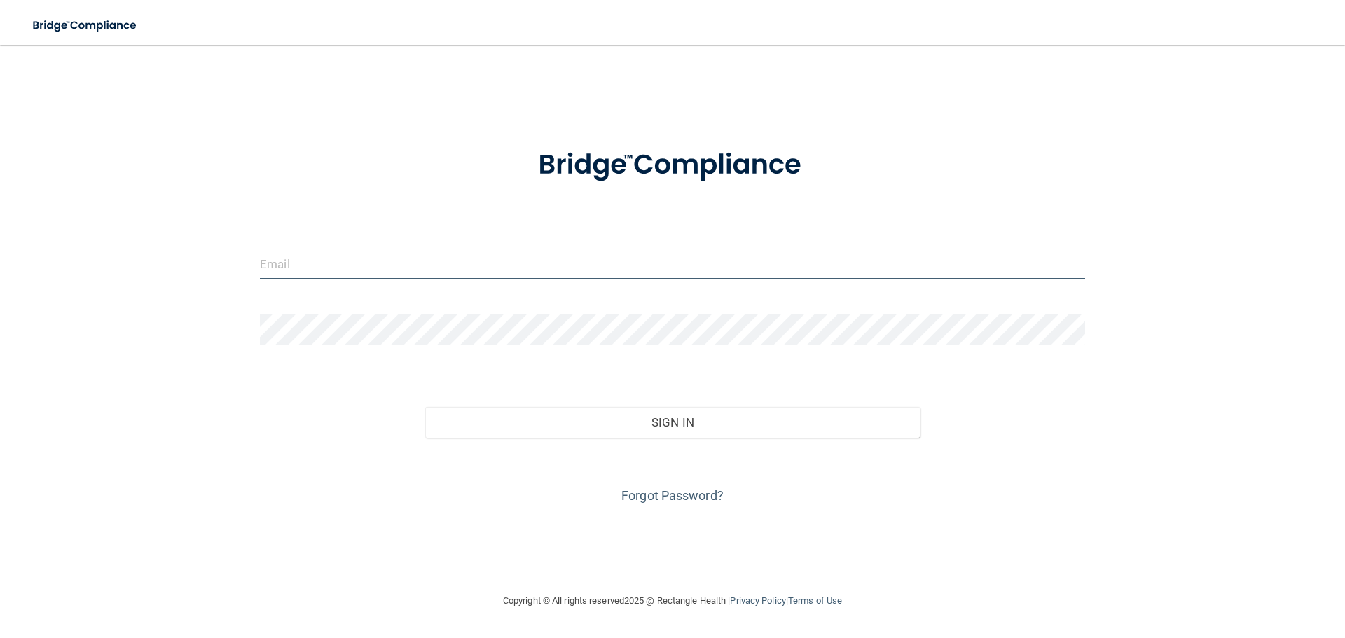
type input "[EMAIL_ADDRESS][DOMAIN_NAME]"
